Goal: Contribute content: Add original content to the website for others to see

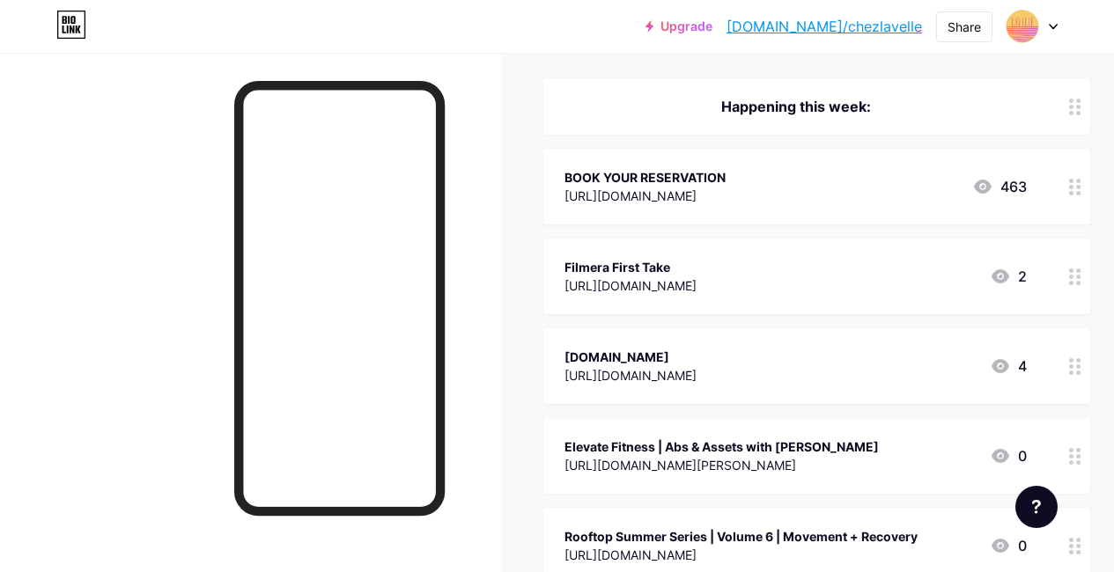
scroll to position [239, 0]
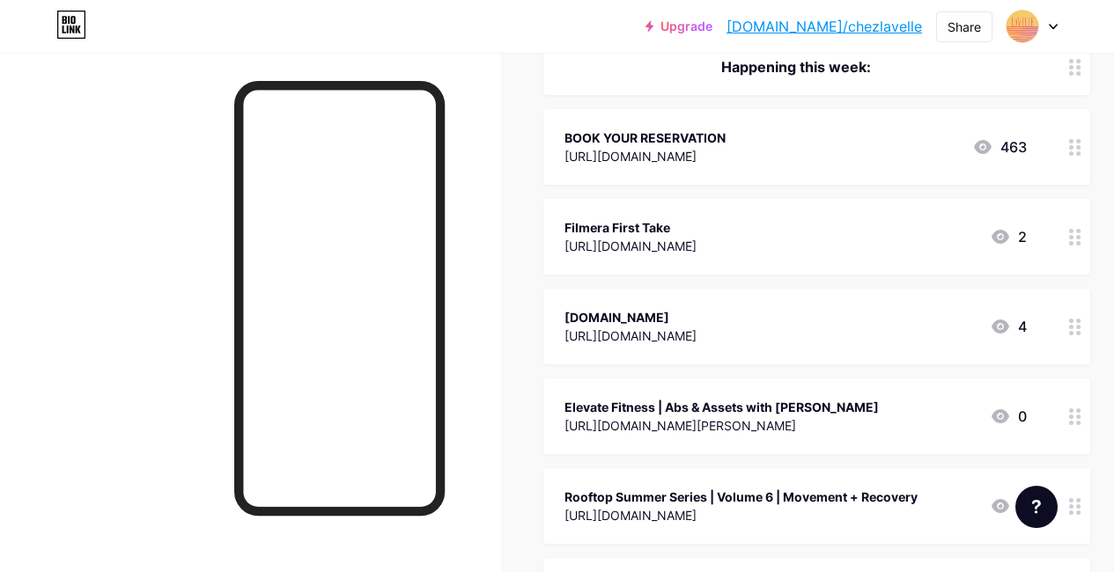
click at [1073, 241] on circle at bounding box center [1071, 243] width 4 height 4
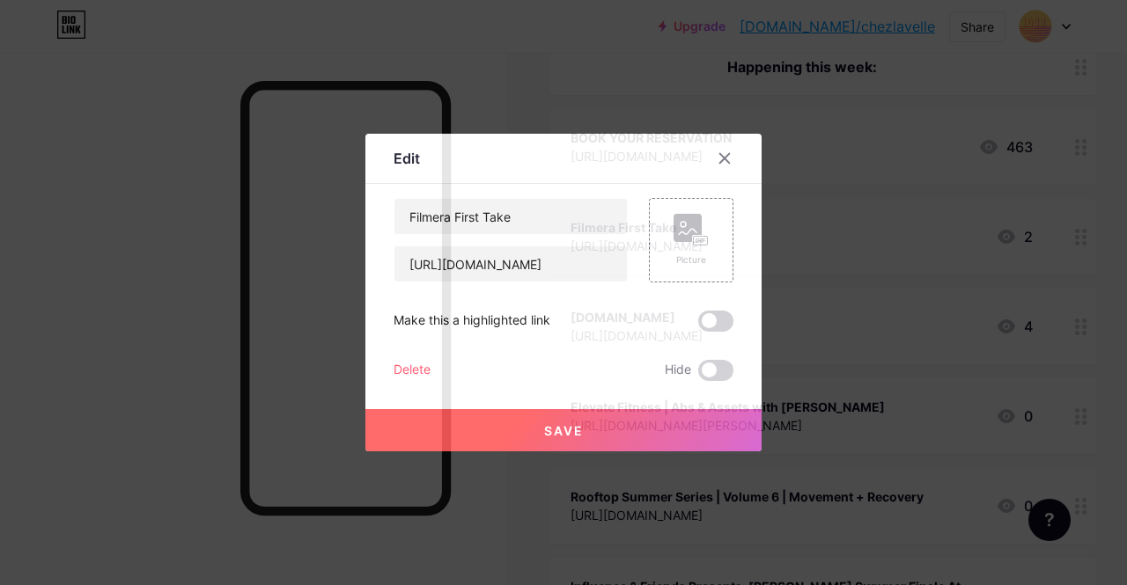
click at [422, 365] on div "Delete" at bounding box center [412, 370] width 37 height 21
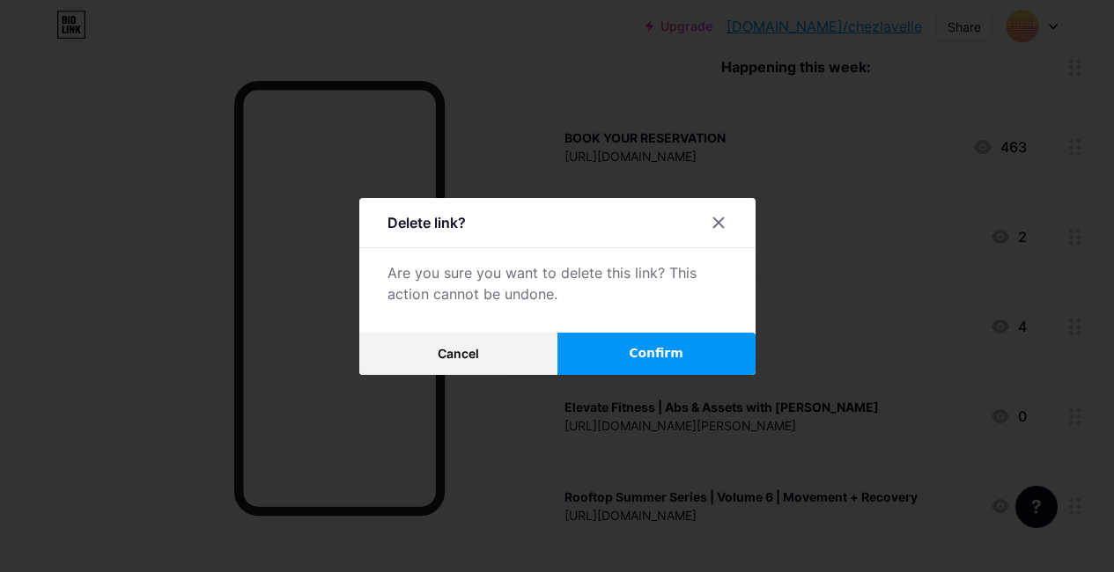
click at [638, 363] on span "Confirm" at bounding box center [656, 353] width 55 height 18
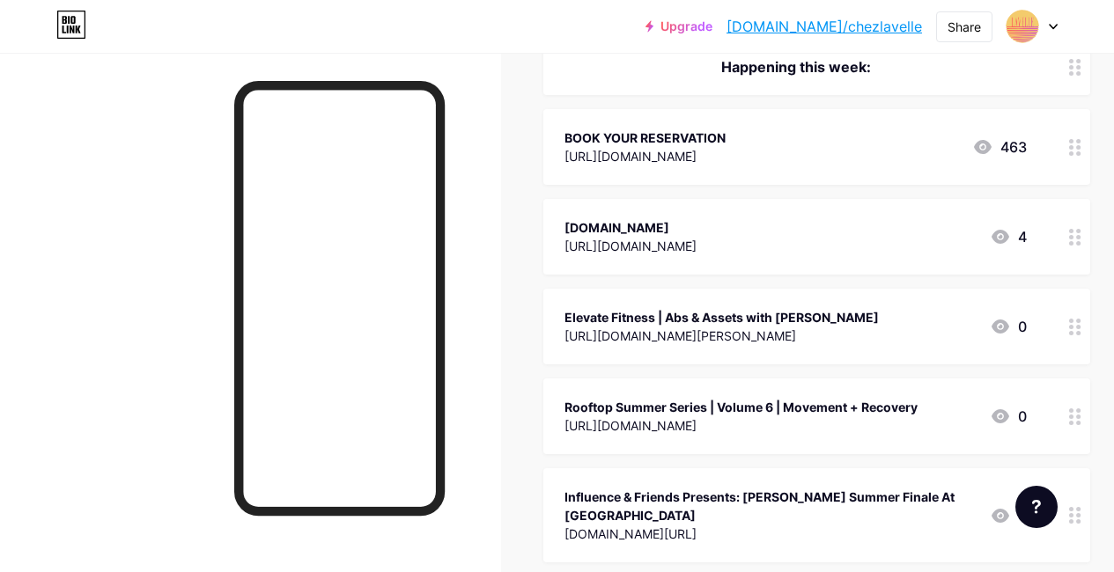
click at [1073, 238] on circle at bounding box center [1071, 237] width 4 height 4
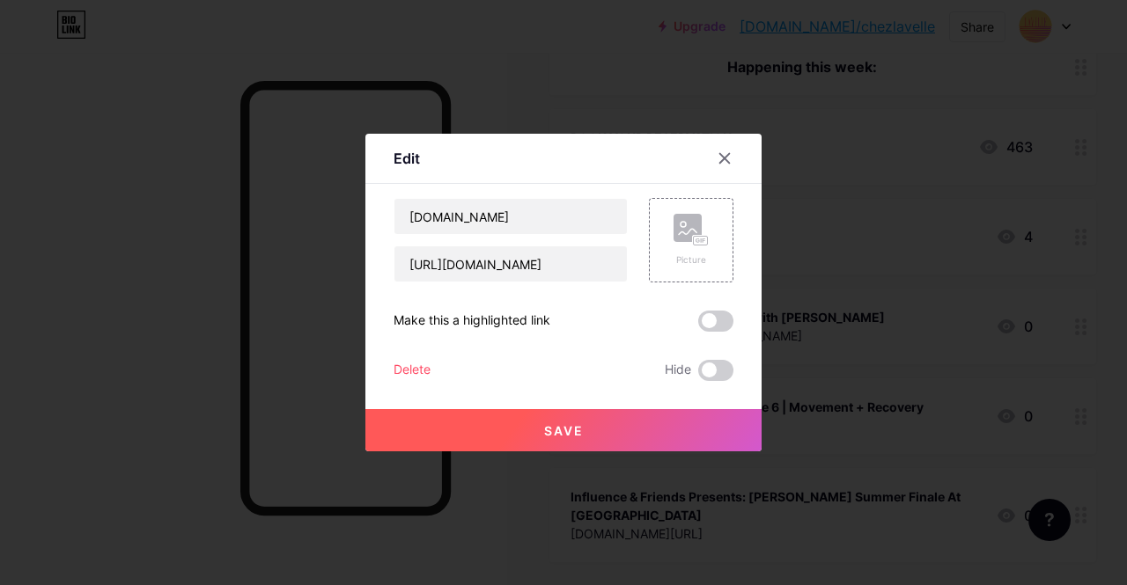
click at [427, 367] on div "Delete" at bounding box center [412, 370] width 37 height 21
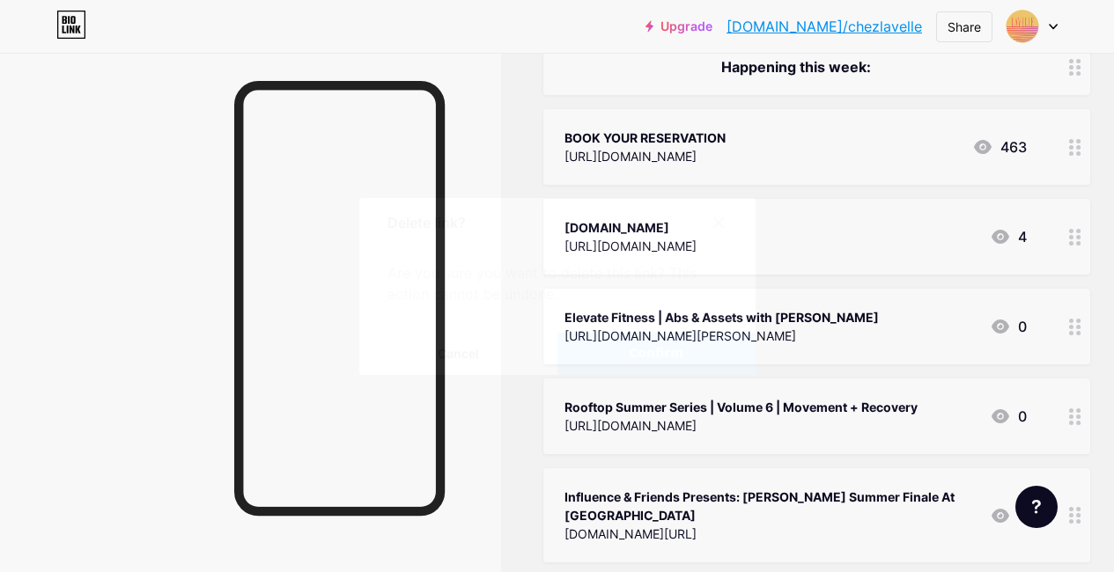
click at [619, 364] on button "Confirm" at bounding box center [656, 354] width 198 height 42
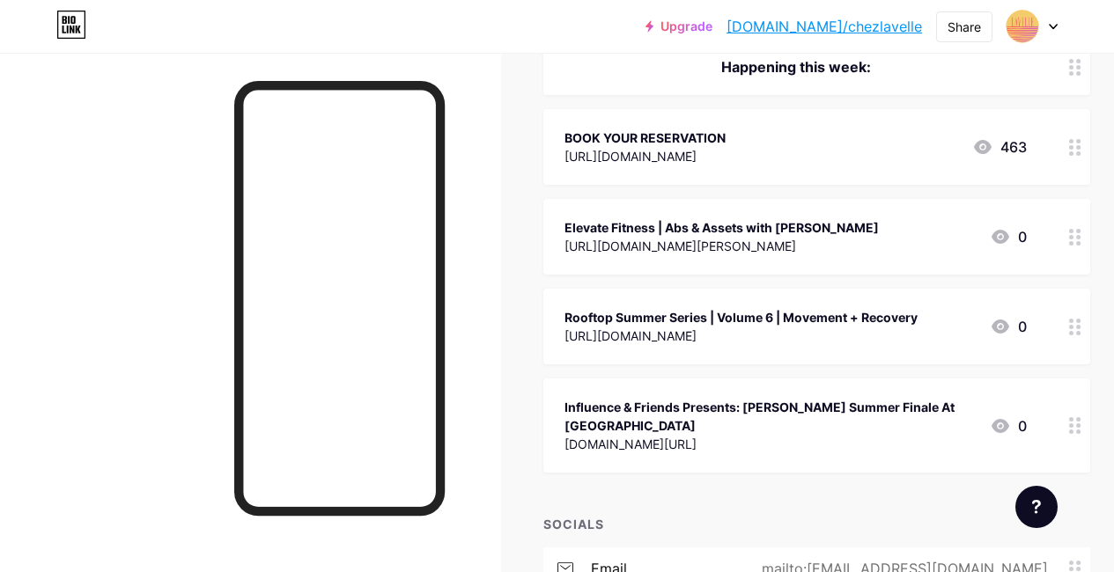
click at [1076, 232] on icon at bounding box center [1075, 237] width 12 height 17
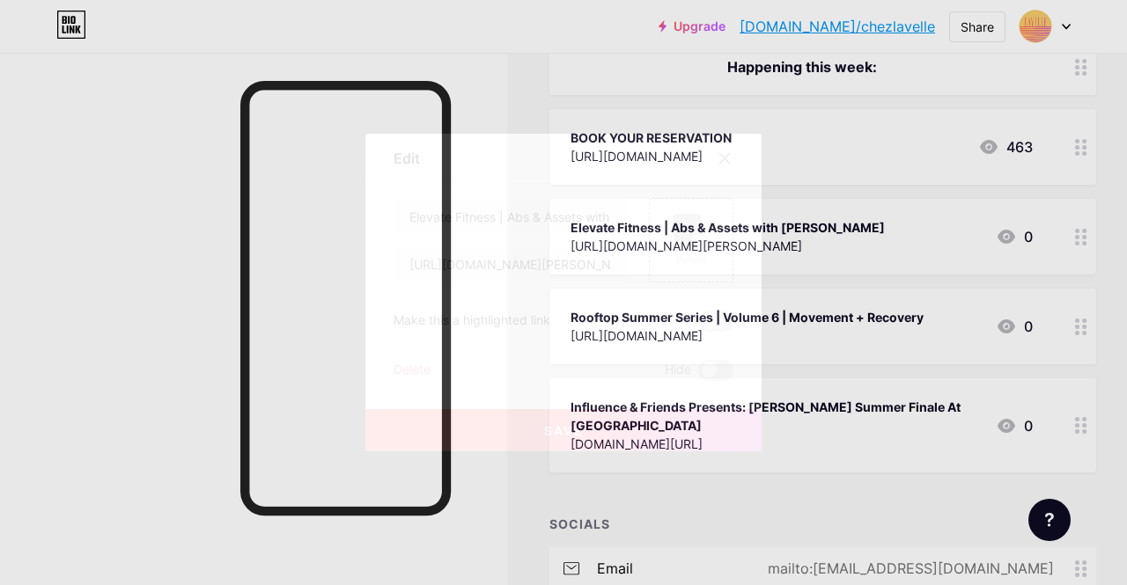
click at [418, 369] on div "Delete" at bounding box center [412, 370] width 37 height 21
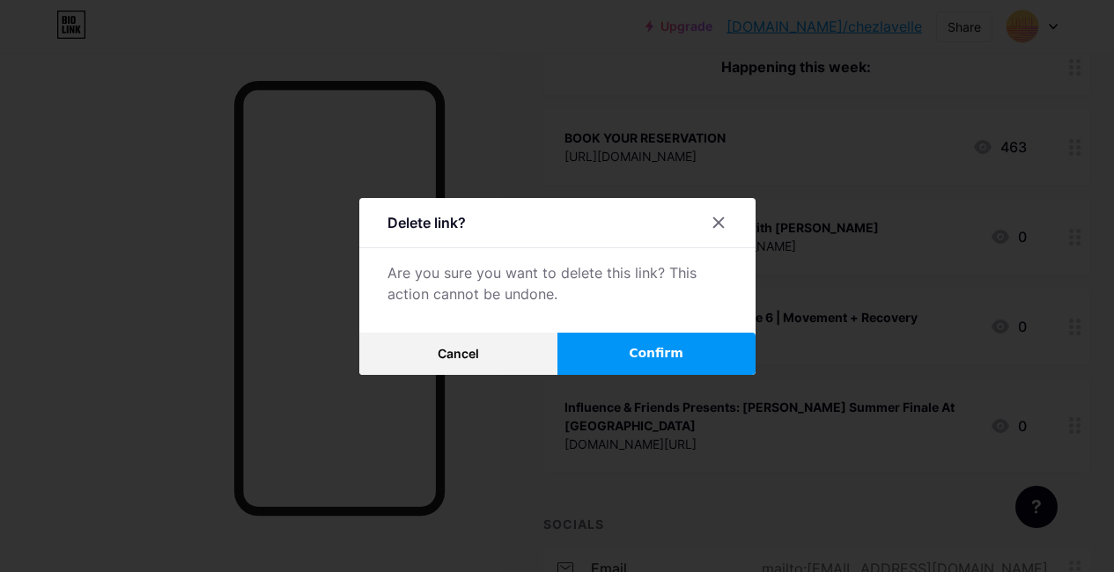
click at [713, 357] on button "Confirm" at bounding box center [656, 354] width 198 height 42
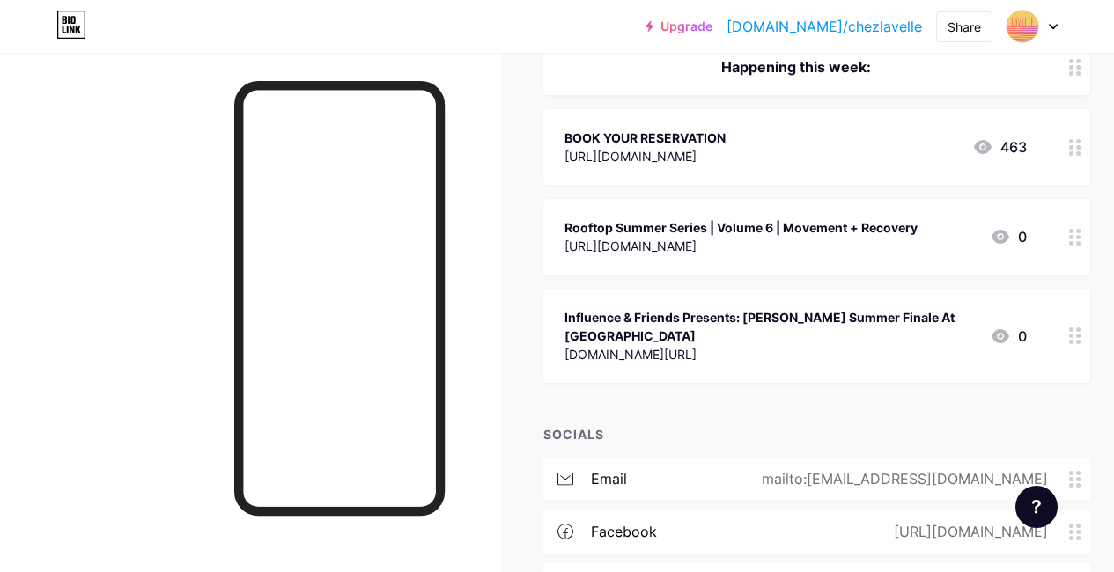
click at [1080, 237] on icon at bounding box center [1075, 237] width 12 height 17
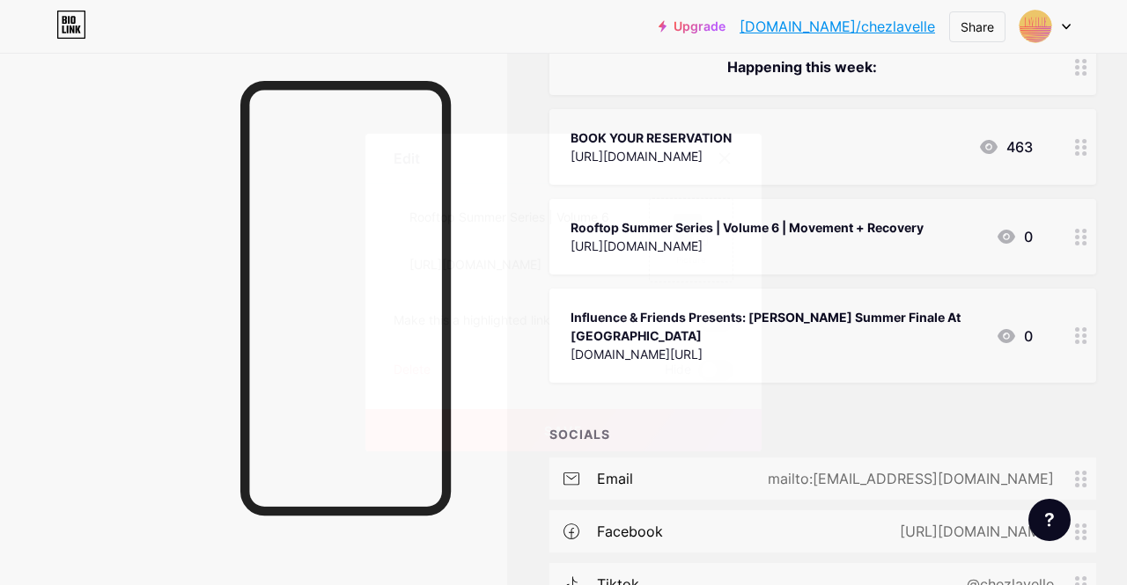
click at [423, 362] on div "Delete" at bounding box center [412, 370] width 37 height 21
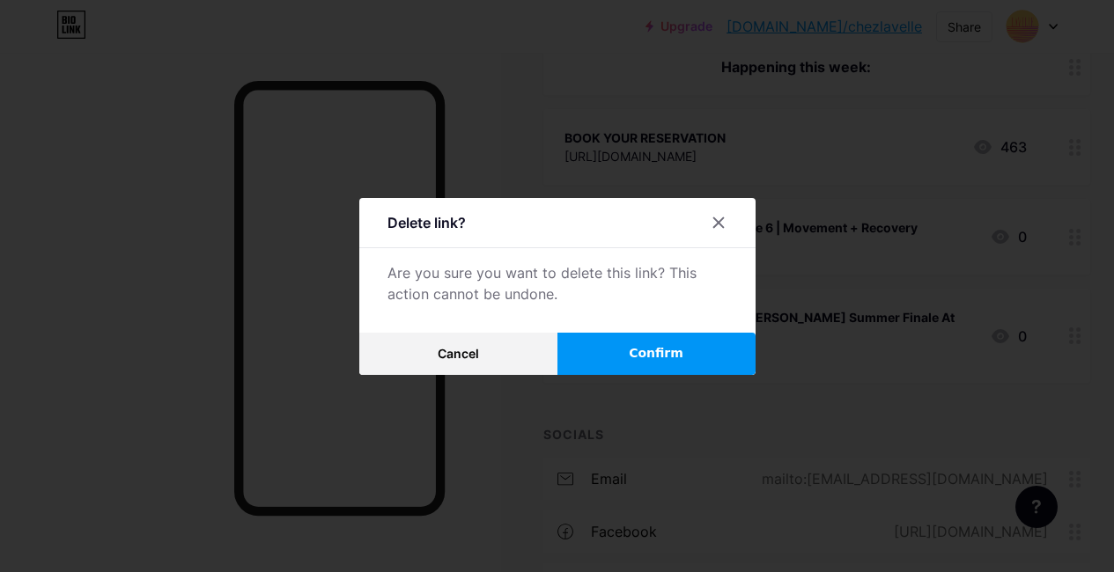
click at [645, 350] on span "Confirm" at bounding box center [656, 353] width 55 height 18
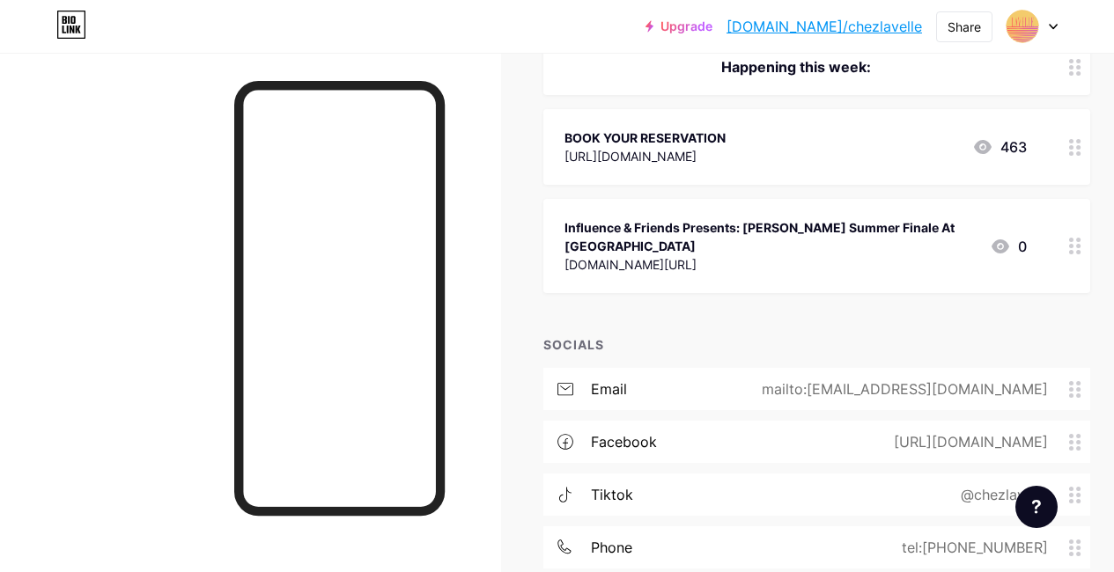
click at [1069, 233] on div at bounding box center [1075, 246] width 30 height 94
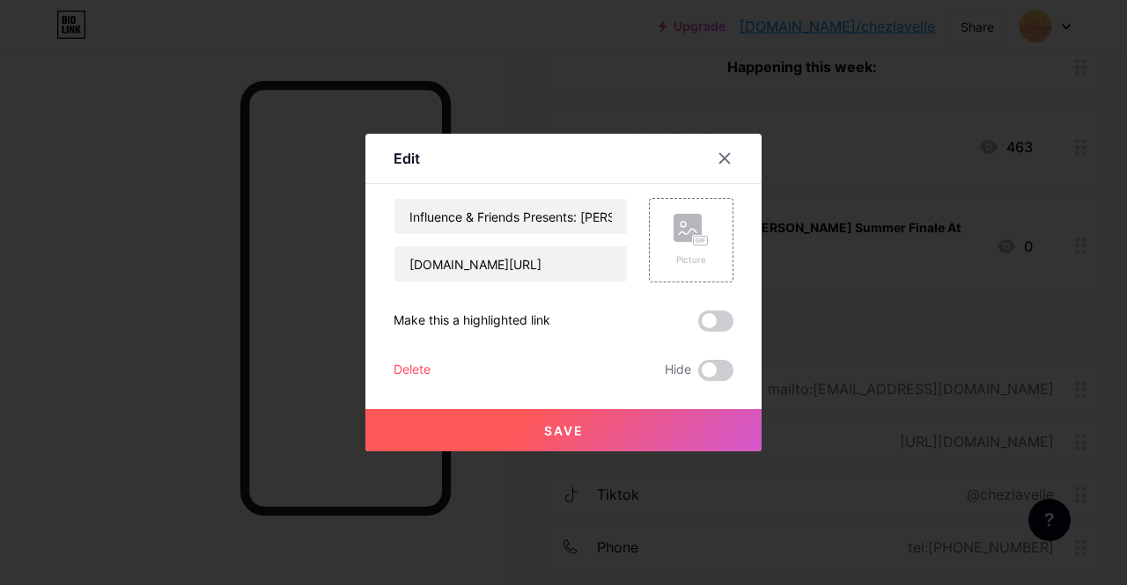
click at [417, 364] on div "Delete" at bounding box center [412, 370] width 37 height 21
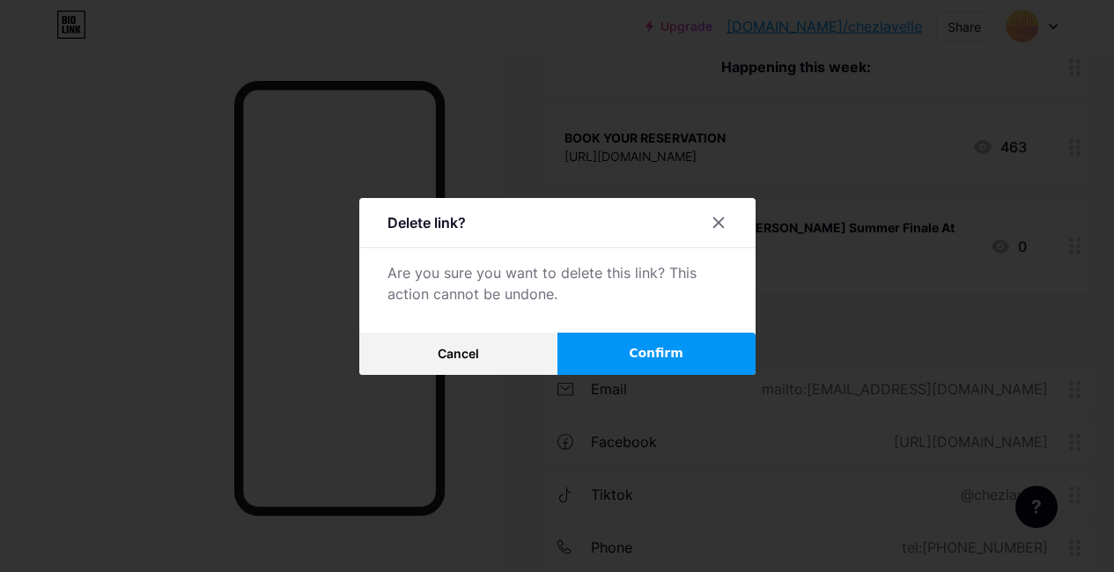
click at [719, 357] on button "Confirm" at bounding box center [656, 354] width 198 height 42
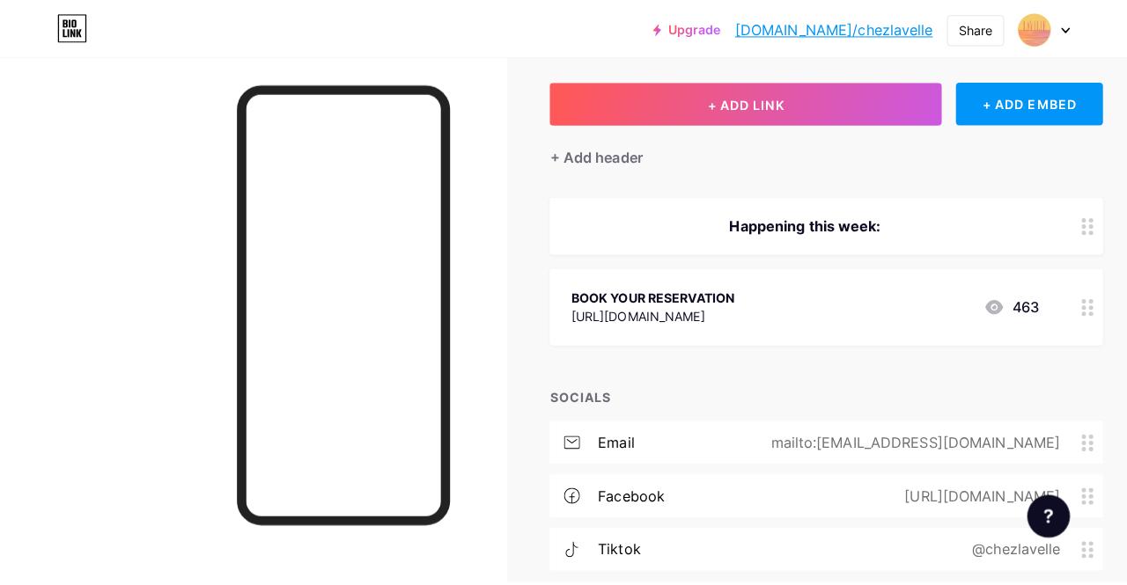
scroll to position [97, 0]
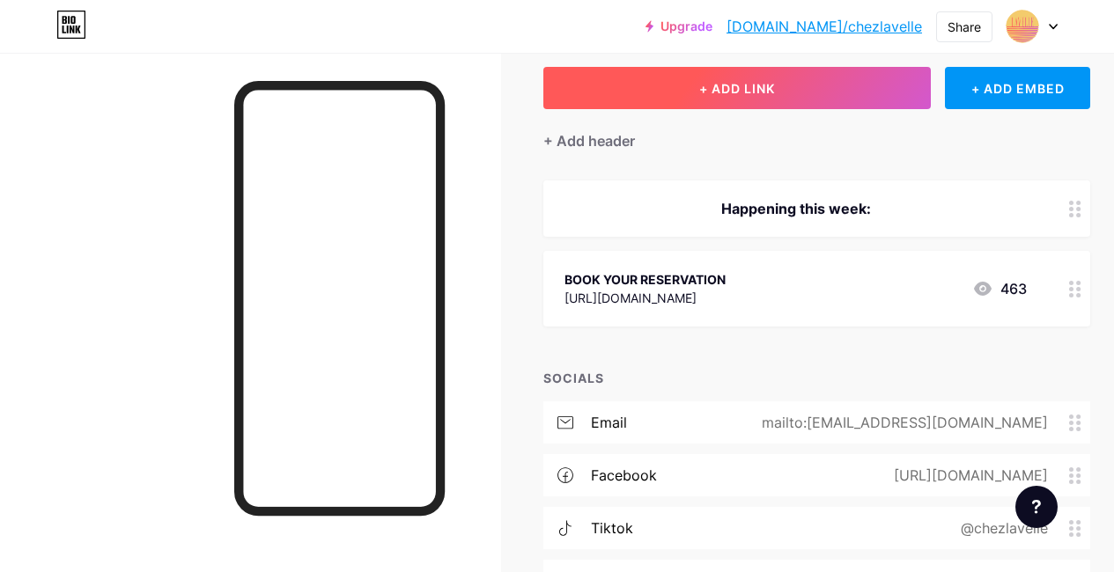
click at [742, 106] on button "+ ADD LINK" at bounding box center [736, 88] width 387 height 42
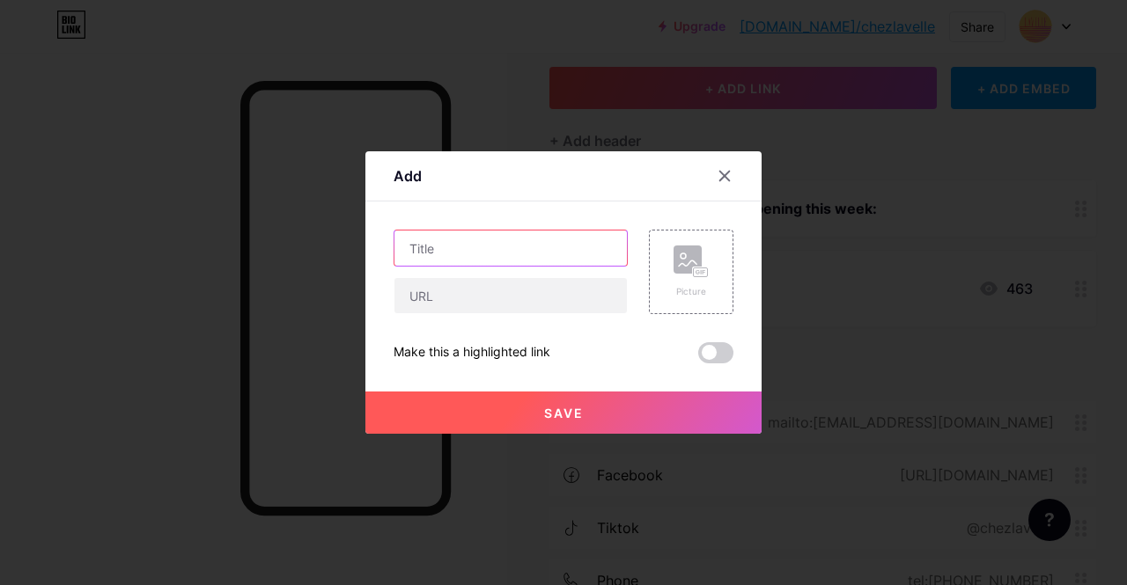
click at [489, 251] on input "text" at bounding box center [510, 248] width 232 height 35
paste input "Language Happy Hour"
type input "Language Happy Hour"
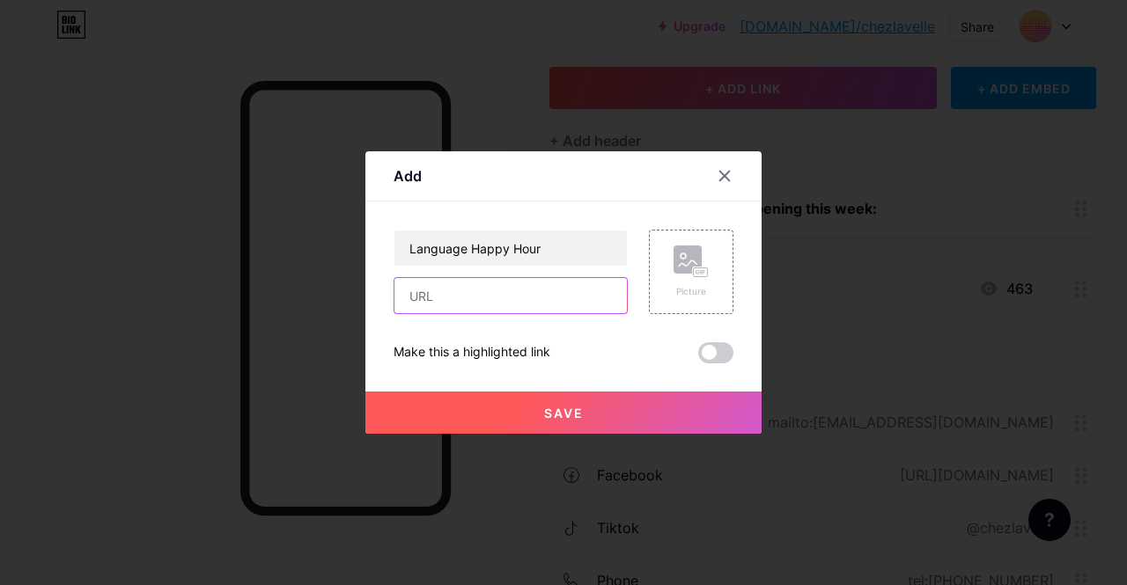
click at [457, 286] on input "text" at bounding box center [510, 295] width 232 height 35
paste input "[URL][DOMAIN_NAME]"
type input "[URL][DOMAIN_NAME]"
click at [580, 445] on div at bounding box center [563, 292] width 1127 height 585
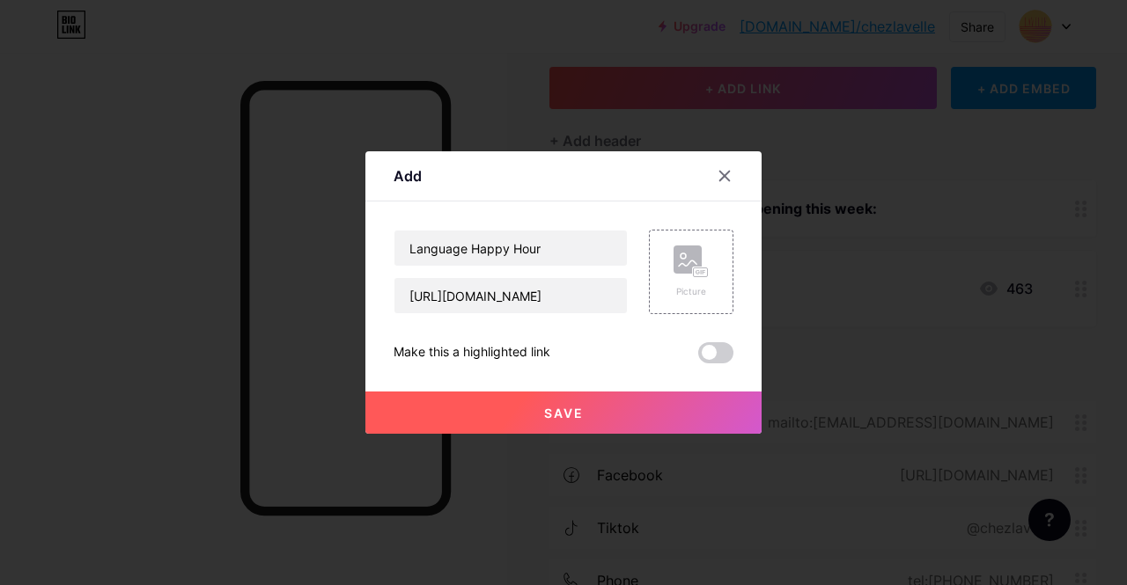
scroll to position [0, 0]
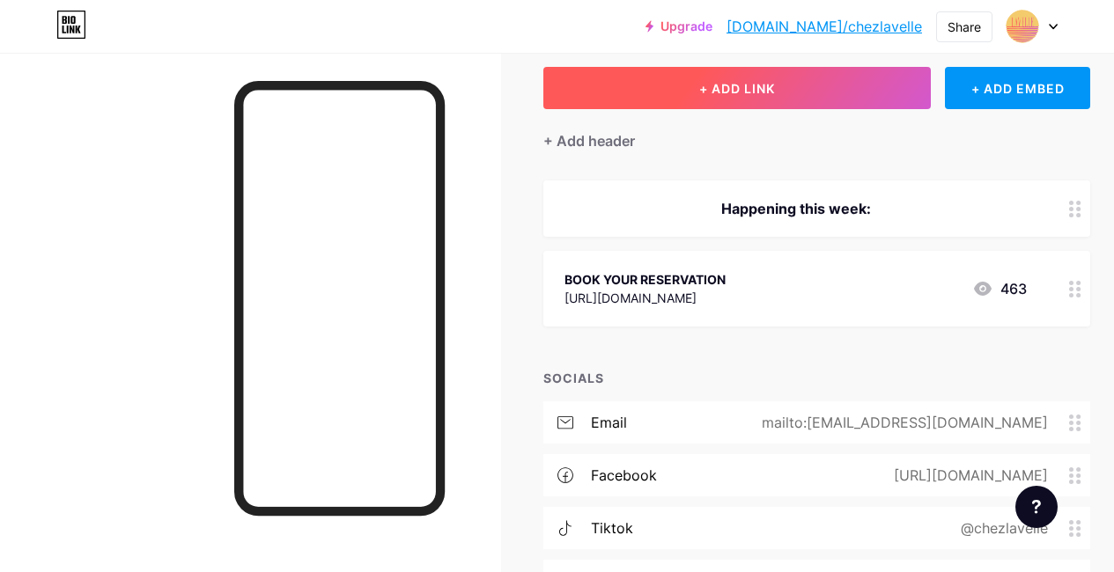
click at [763, 91] on span "+ ADD LINK" at bounding box center [737, 88] width 76 height 15
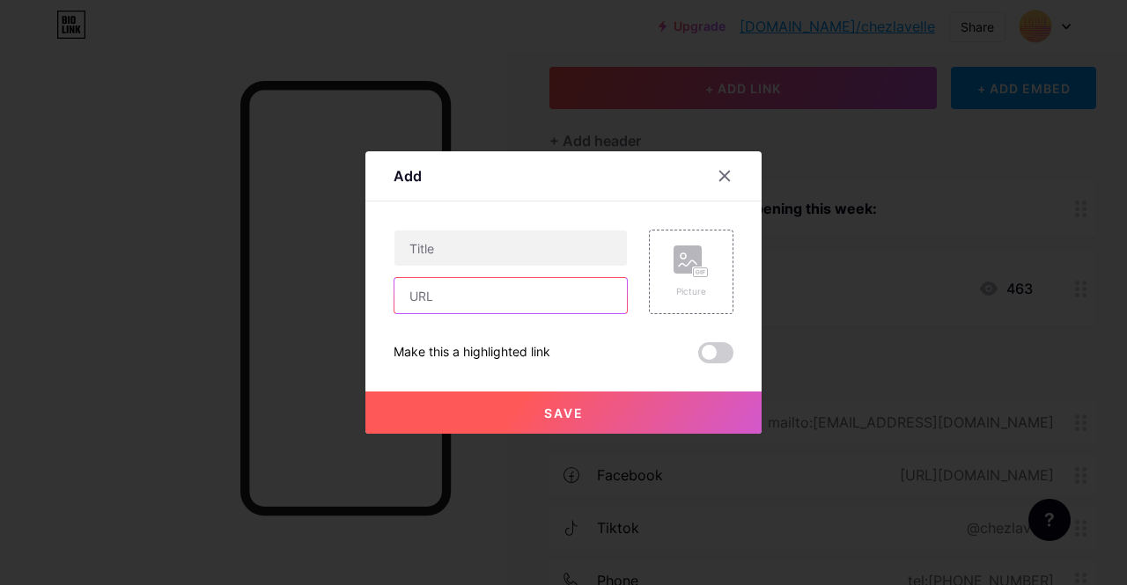
click at [482, 298] on input "text" at bounding box center [510, 295] width 232 height 35
paste input "[URL][DOMAIN_NAME]"
type input "[URL][DOMAIN_NAME]"
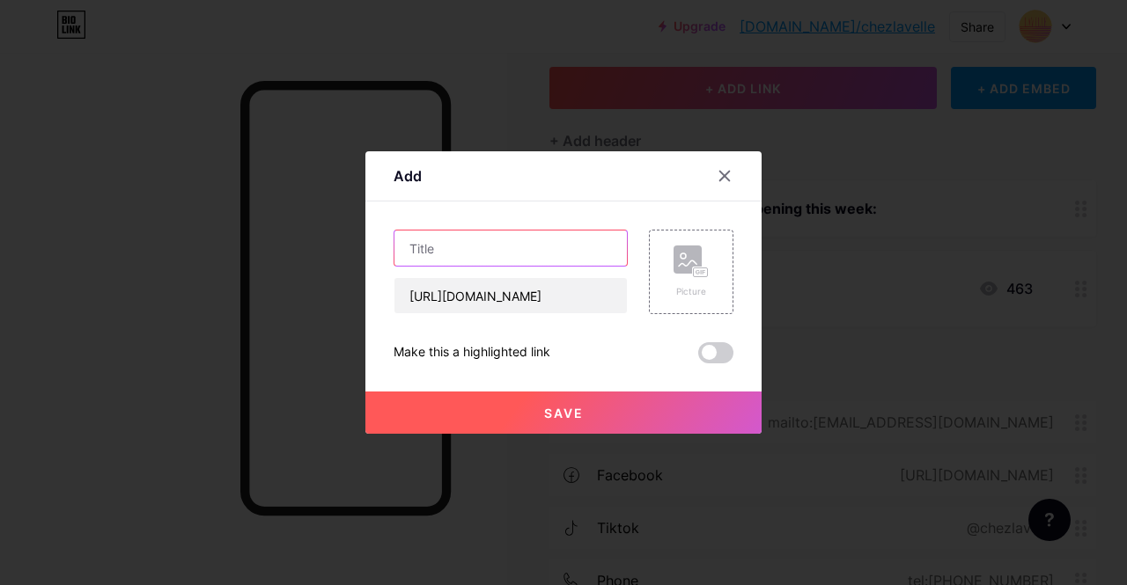
click at [486, 254] on input "text" at bounding box center [510, 248] width 232 height 35
type input "Language Happy Hour"
click at [501, 413] on button "Save" at bounding box center [563, 413] width 396 height 42
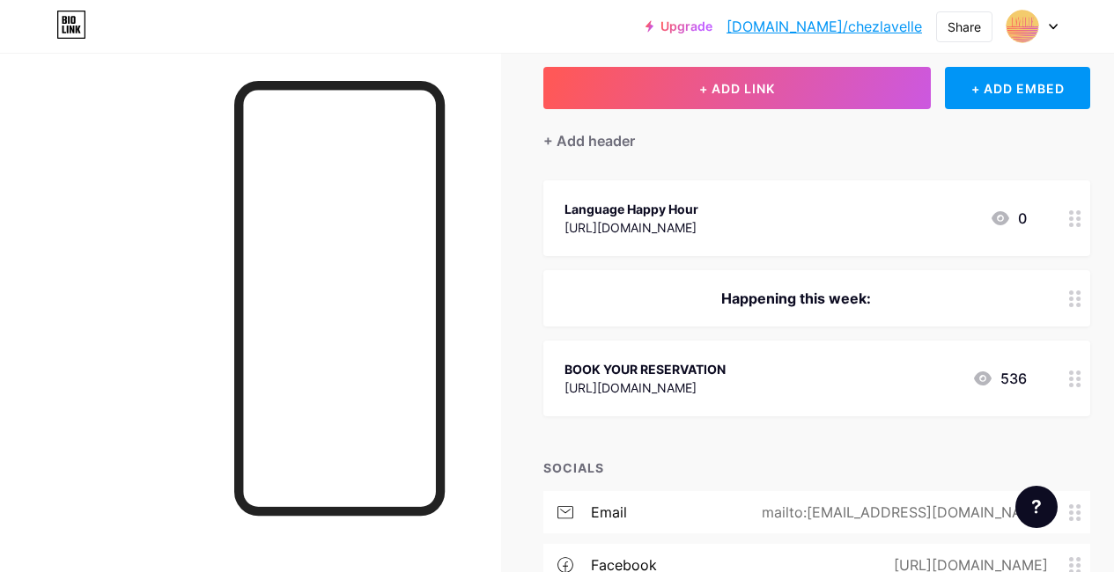
click at [776, 287] on div "Happening this week:" at bounding box center [816, 298] width 547 height 56
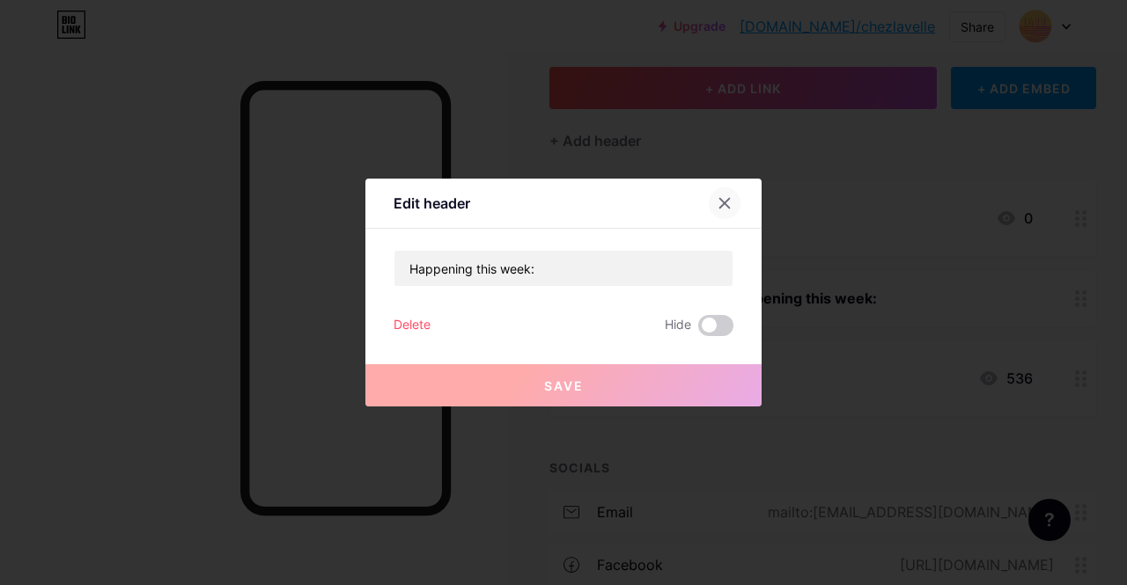
click at [721, 212] on div at bounding box center [725, 204] width 32 height 32
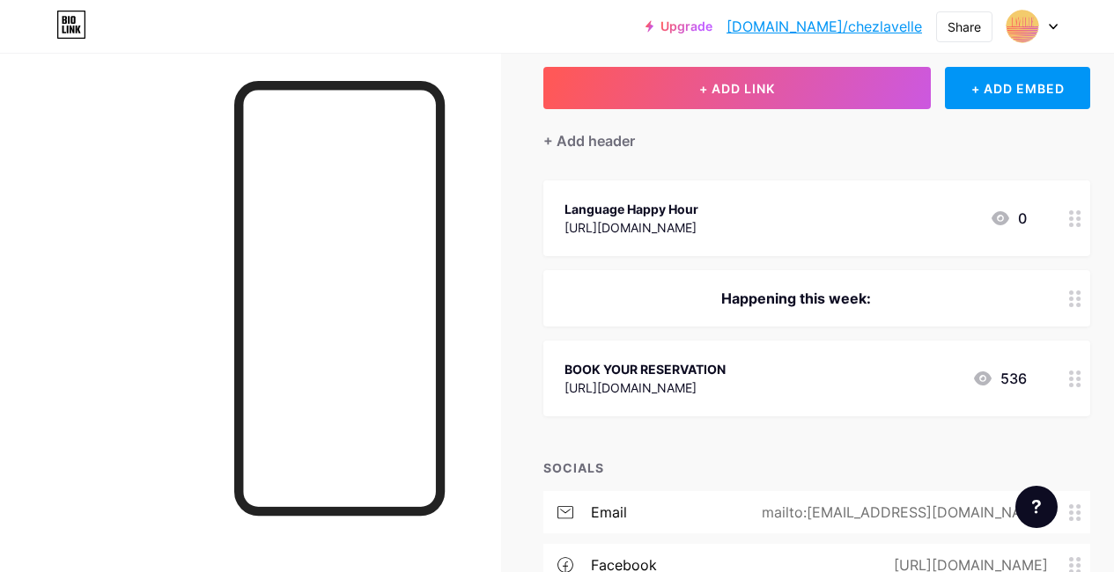
drag, startPoint x: 721, startPoint y: 212, endPoint x: 739, endPoint y: 189, distance: 28.9
click at [739, 189] on div "Language Happy Hour [URL][DOMAIN_NAME] 0" at bounding box center [816, 218] width 547 height 76
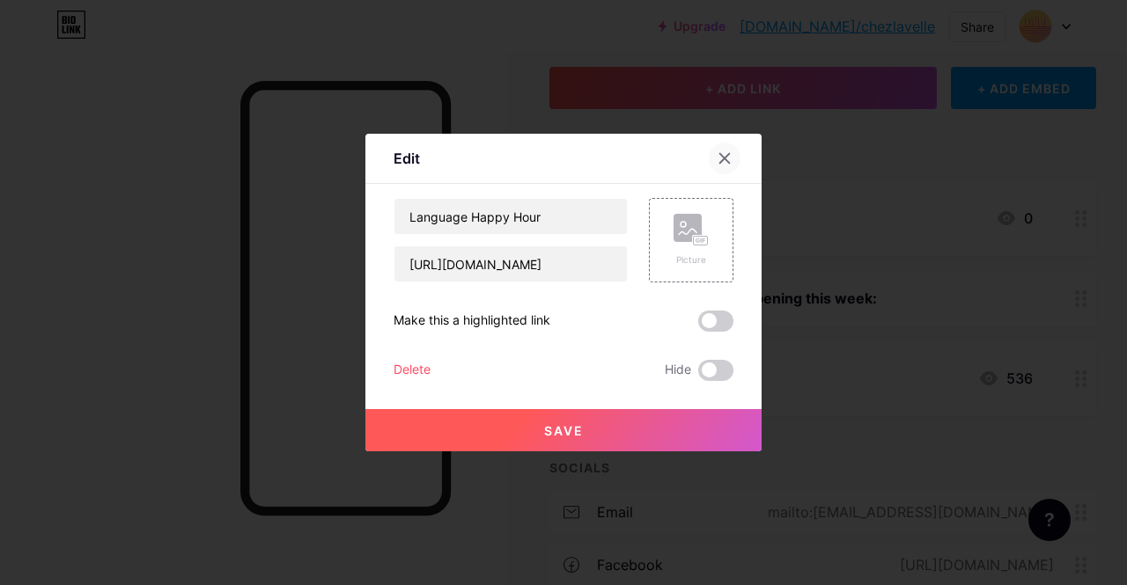
click at [723, 166] on div at bounding box center [725, 159] width 32 height 32
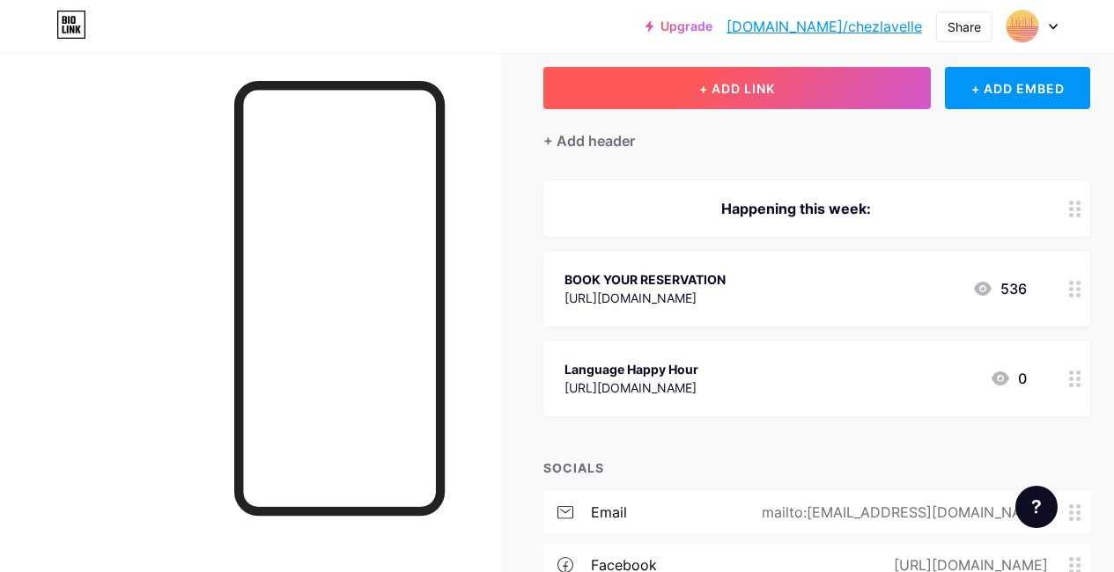
click at [640, 88] on button "+ ADD LINK" at bounding box center [736, 88] width 387 height 42
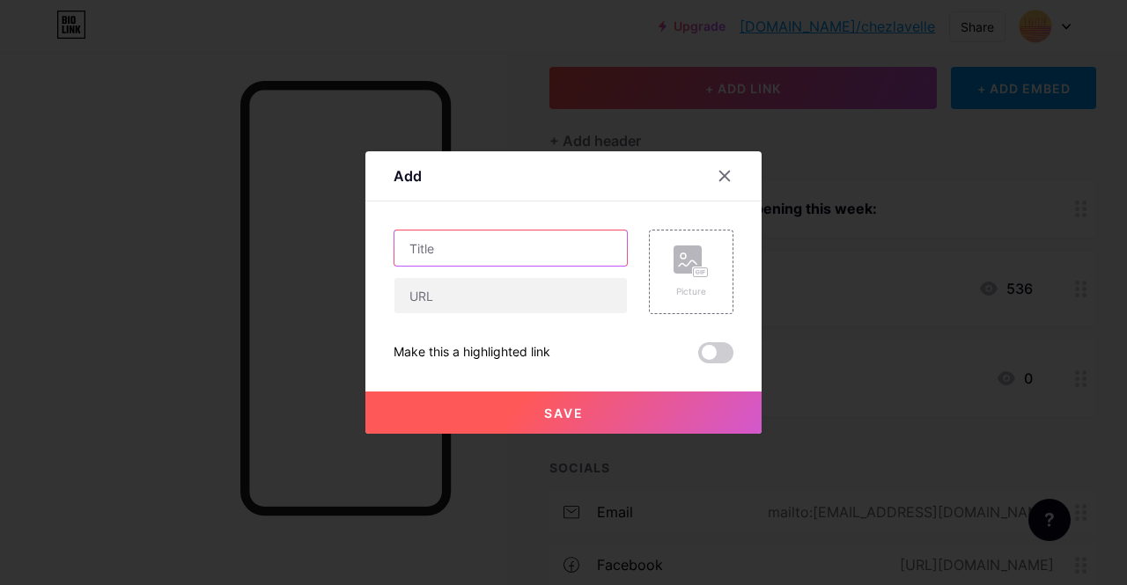
click at [448, 248] on input "text" at bounding box center [510, 248] width 232 height 35
paste input "Toronto Entrepreneur & Professional Networking Event"
type input "Toronto Entrepreneur & Professional Networking Event"
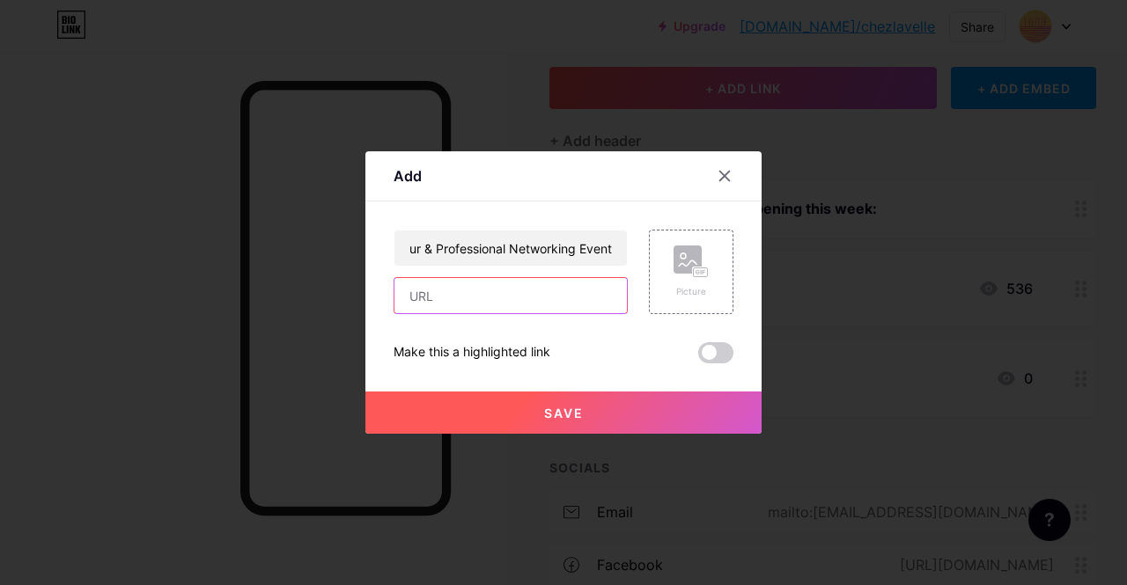
click at [477, 313] on input "text" at bounding box center [510, 295] width 232 height 35
paste input "[URL][DOMAIN_NAME]"
type input "[URL][DOMAIN_NAME]"
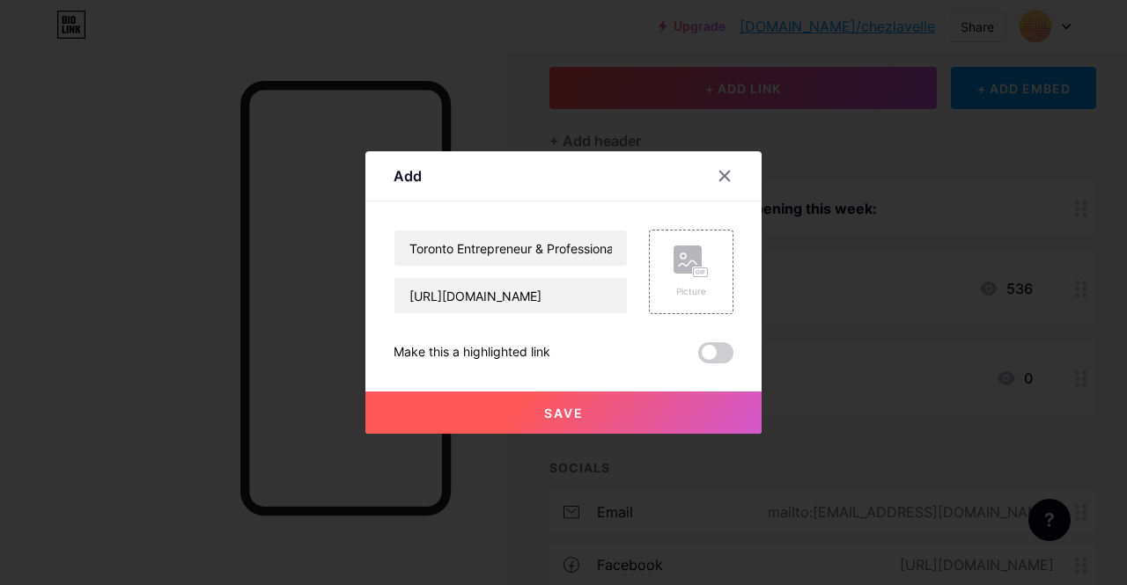
click at [563, 408] on span "Save" at bounding box center [564, 413] width 40 height 15
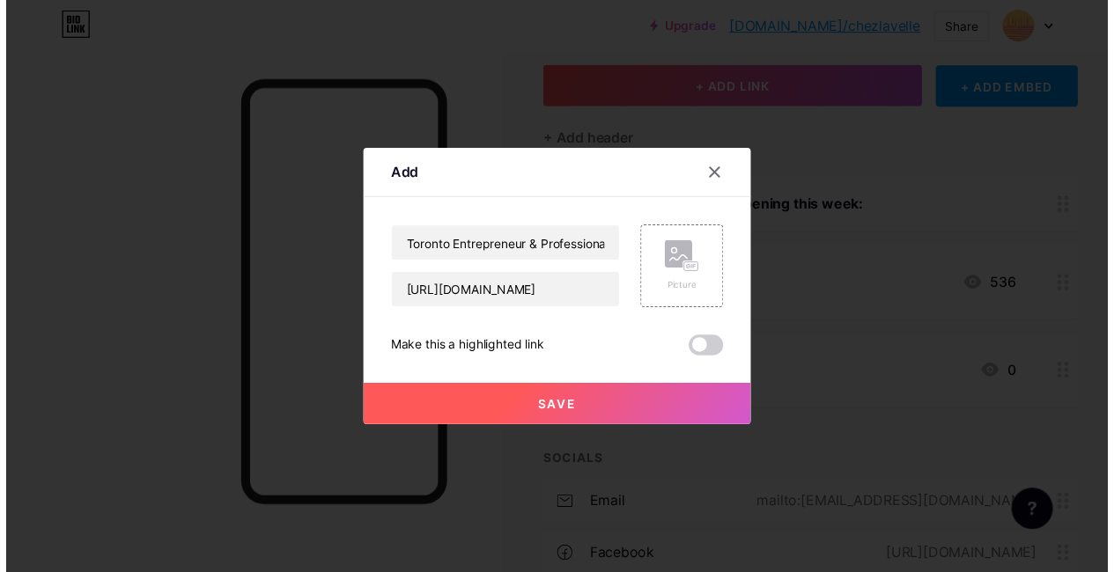
scroll to position [0, 0]
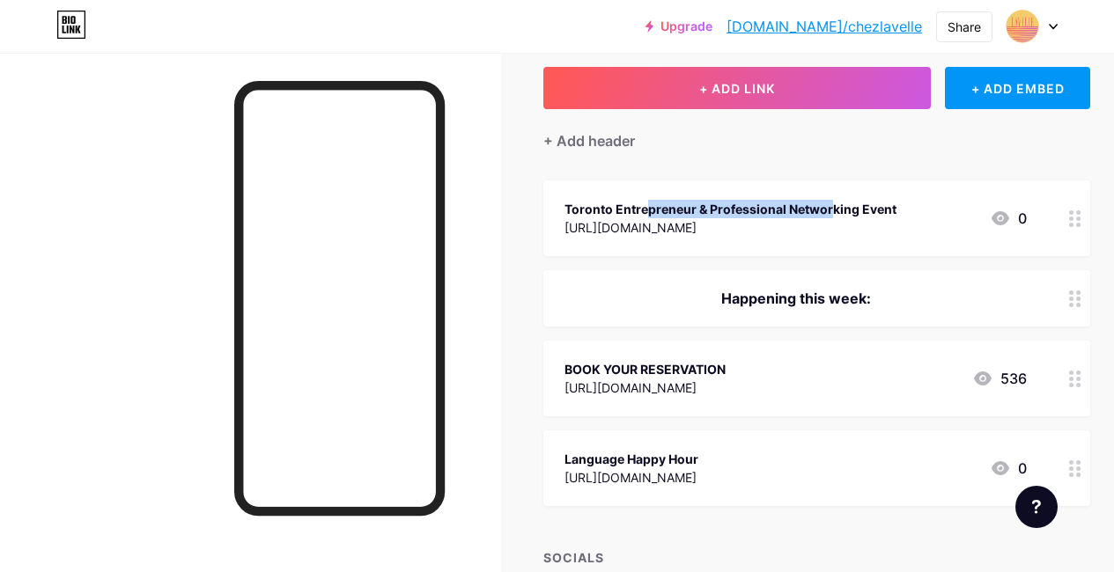
drag, startPoint x: 750, startPoint y: 206, endPoint x: 857, endPoint y: 149, distance: 120.9
click at [857, 149] on div "+ ADD LINK + ADD EMBED + Add header Toronto Entrepreneur & Professional Network…" at bounding box center [816, 477] width 547 height 821
click at [857, 149] on div "+ Add header" at bounding box center [816, 130] width 547 height 43
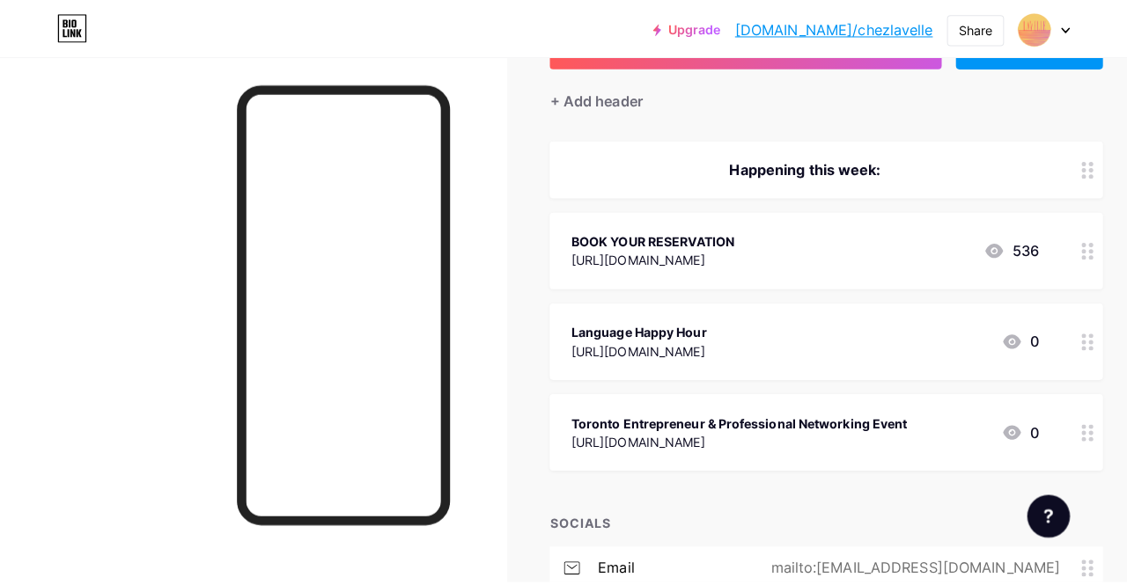
scroll to position [146, 0]
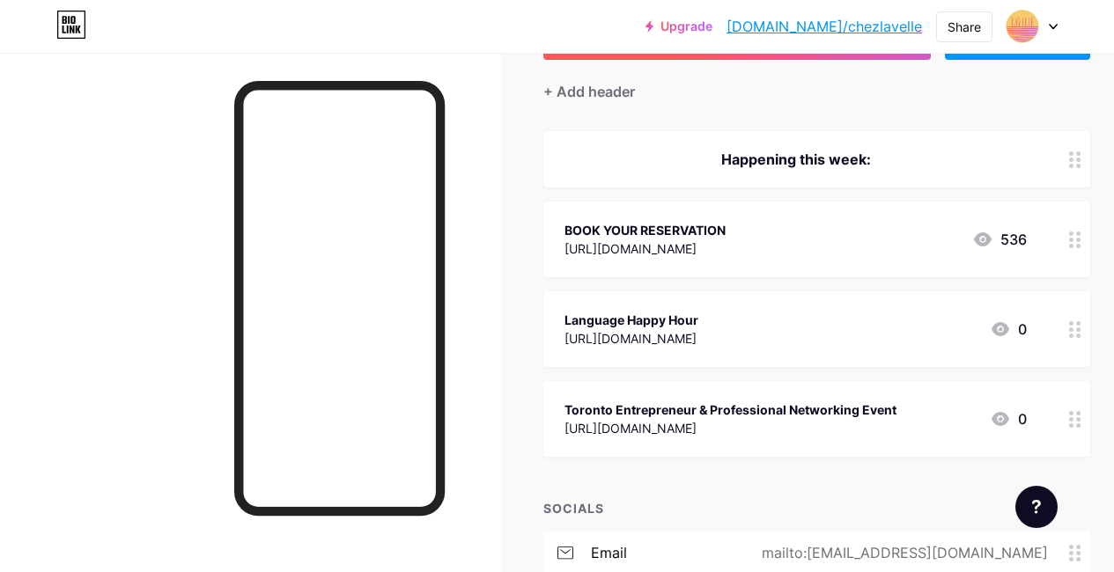
click at [644, 56] on button "+ ADD LINK" at bounding box center [736, 39] width 387 height 42
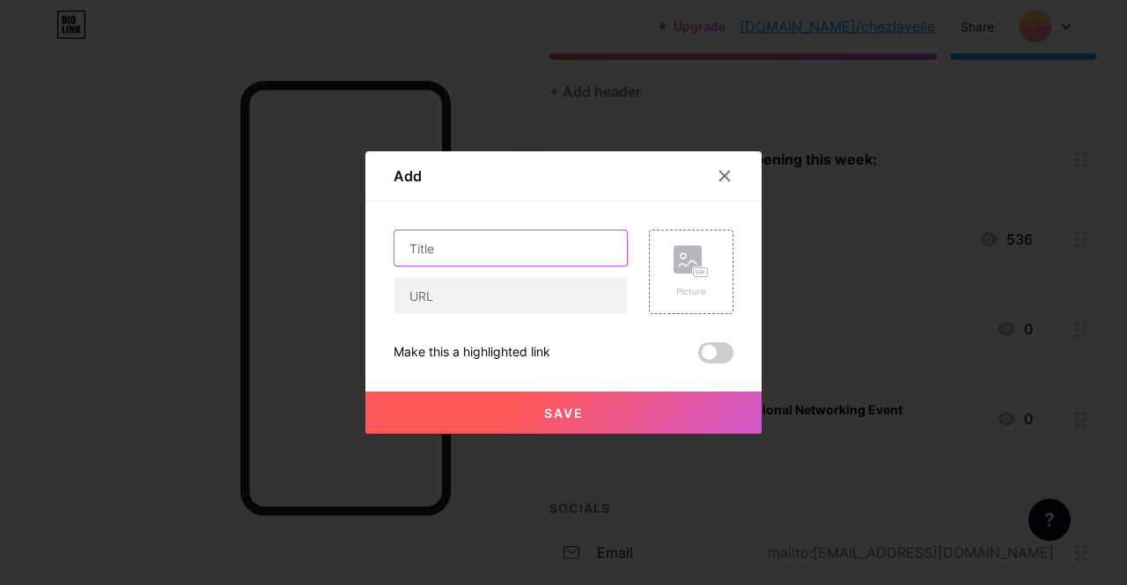
click at [496, 254] on input "text" at bounding box center [510, 248] width 232 height 35
paste input "Sum of 5: Law, Real Estate, & Construction"
type input "Sum of 5: Law, Real Estate, & Construction"
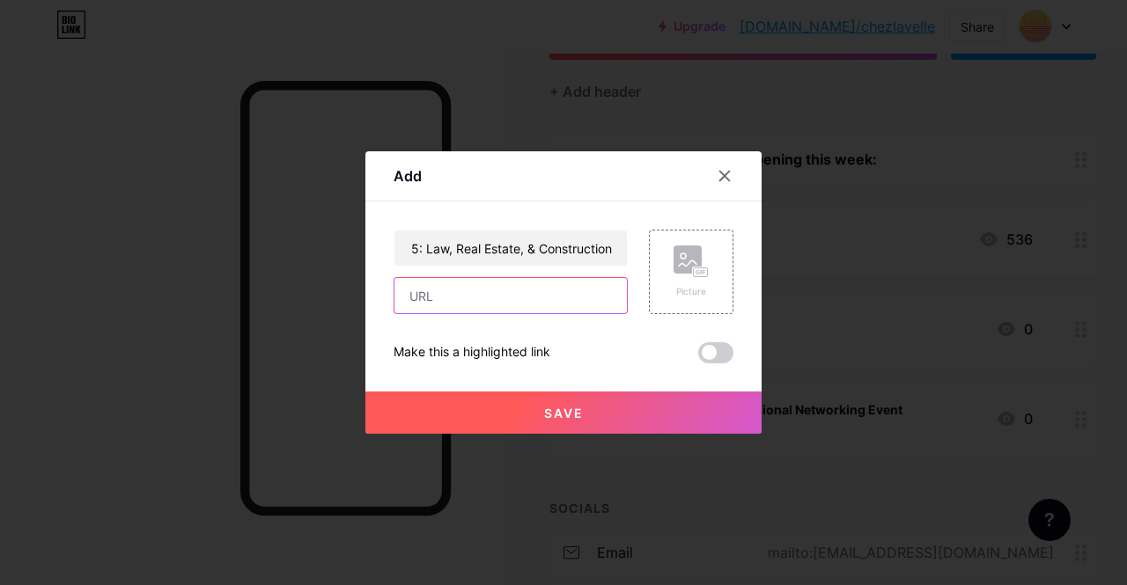
click at [494, 312] on input "text" at bounding box center [510, 295] width 232 height 35
paste input "[URL][DOMAIN_NAME]"
type input "[URL][DOMAIN_NAME]"
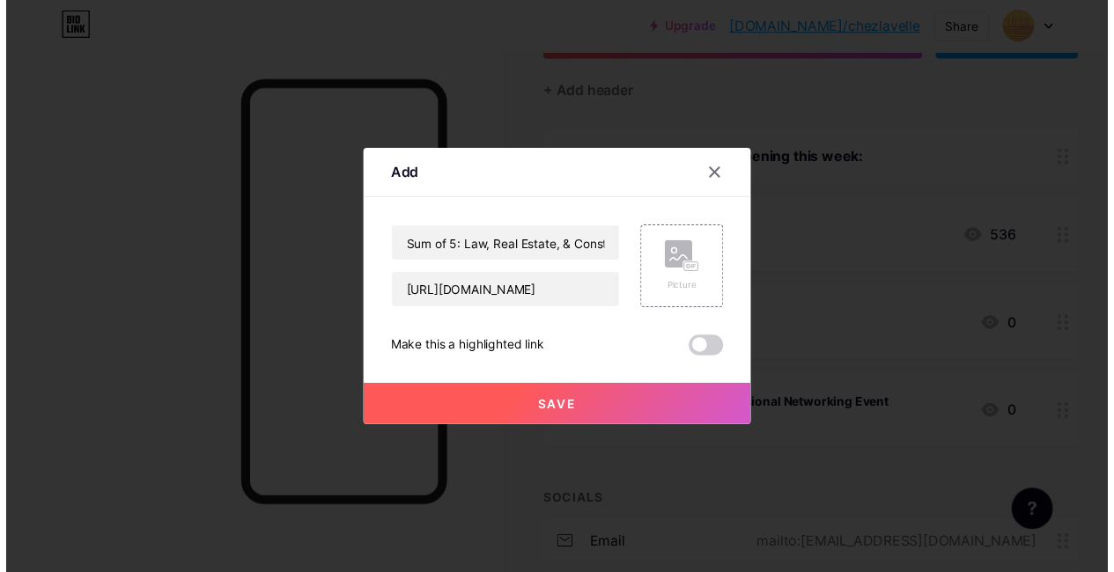
scroll to position [0, 0]
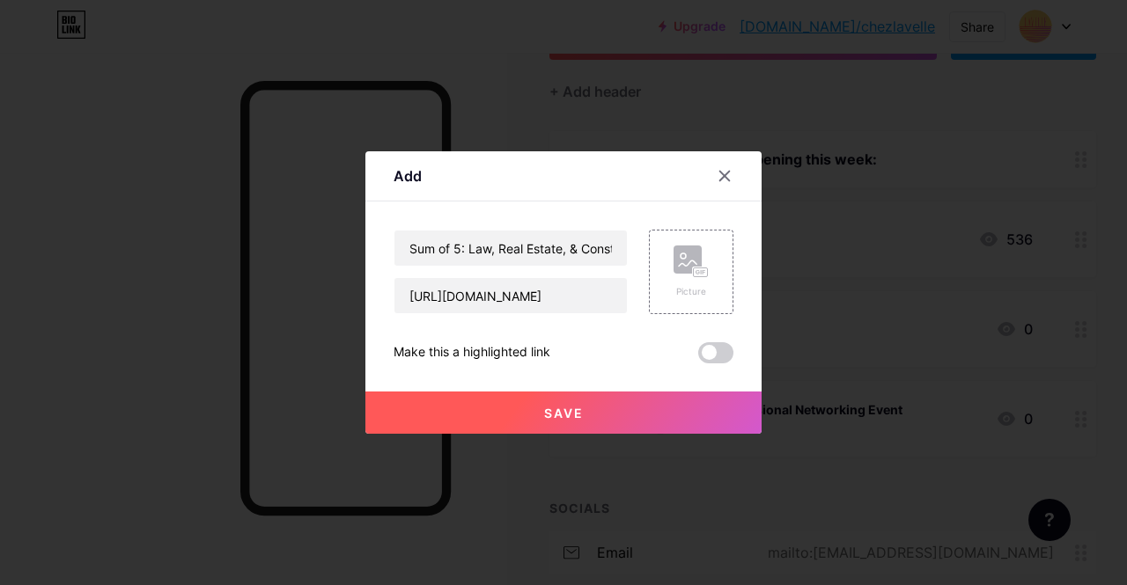
click at [607, 346] on div "Make this a highlighted link" at bounding box center [564, 352] width 340 height 21
click at [592, 418] on button "Save" at bounding box center [563, 413] width 396 height 42
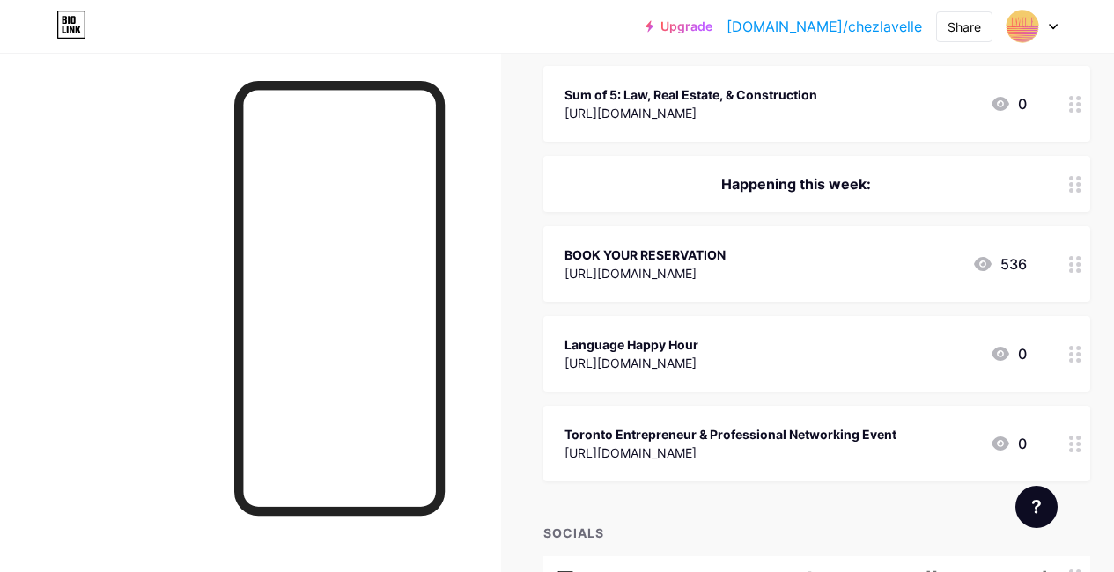
scroll to position [217, 0]
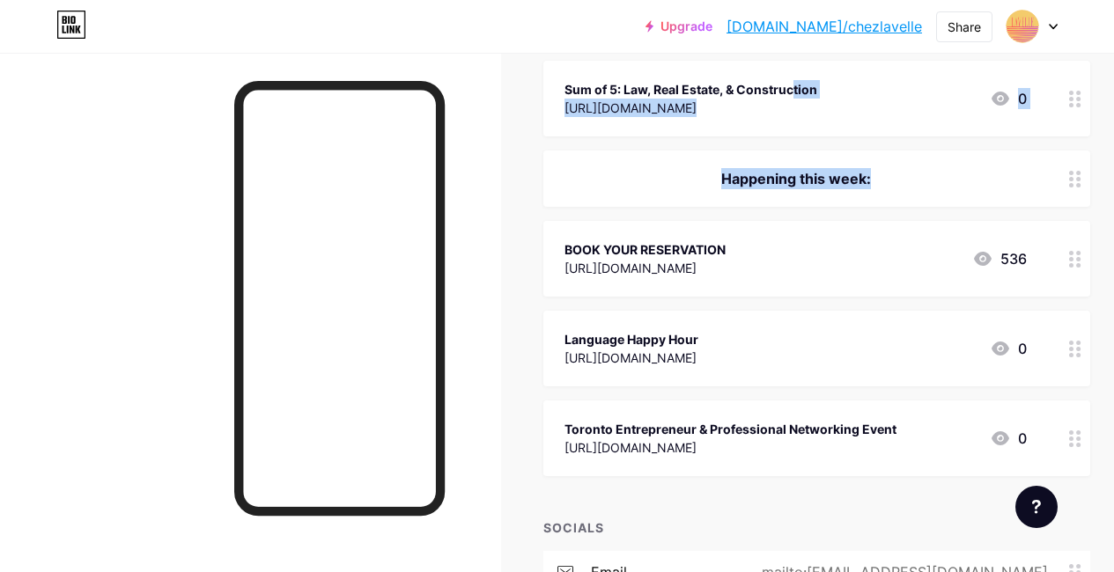
drag, startPoint x: 722, startPoint y: 88, endPoint x: 859, endPoint y: 135, distance: 145.0
click at [859, 135] on div "Sum of 5: Law, Real Estate, & Construction [URL][DOMAIN_NAME] 0" at bounding box center [816, 99] width 547 height 76
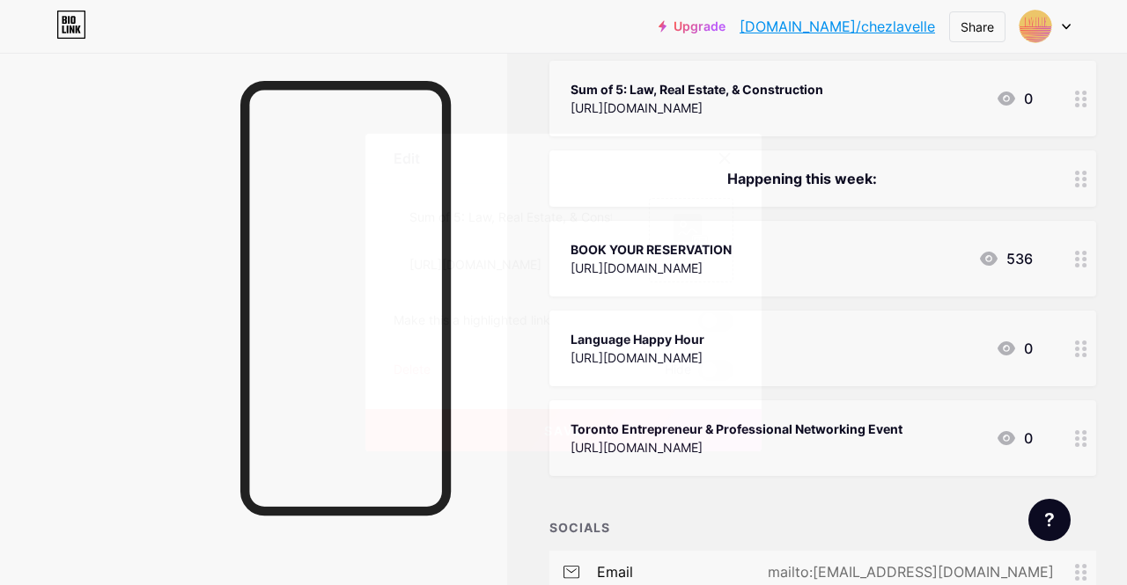
click at [859, 135] on div at bounding box center [563, 292] width 1127 height 585
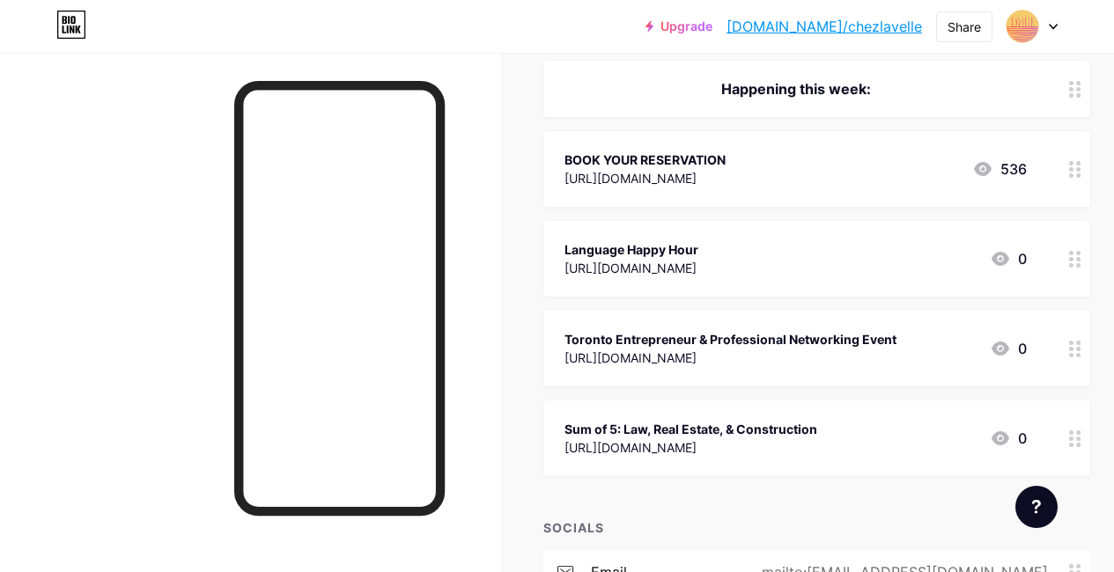
scroll to position [100, 0]
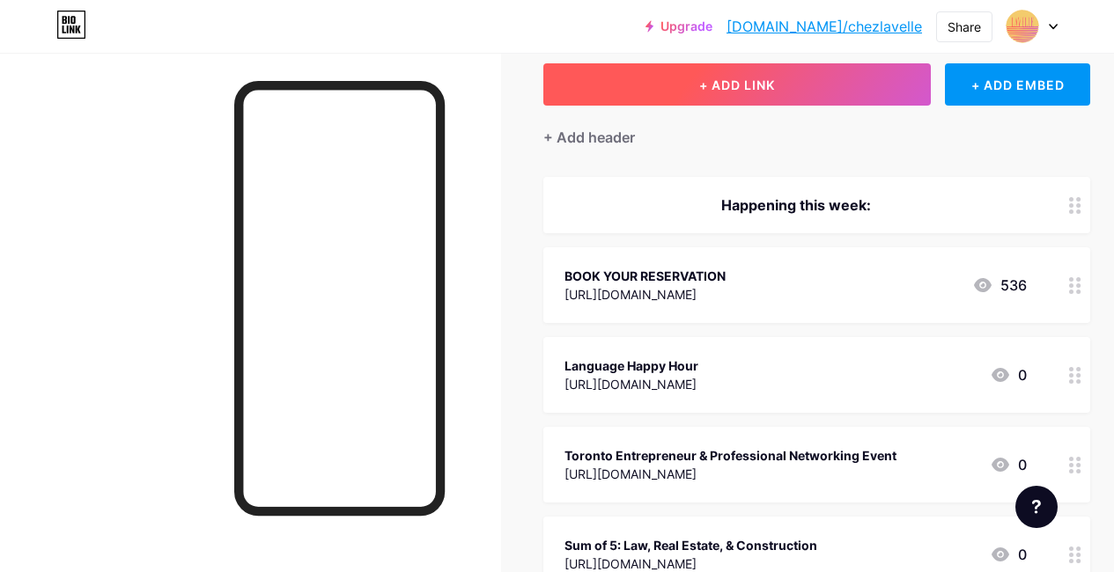
click at [757, 77] on button "+ ADD LINK" at bounding box center [736, 84] width 387 height 42
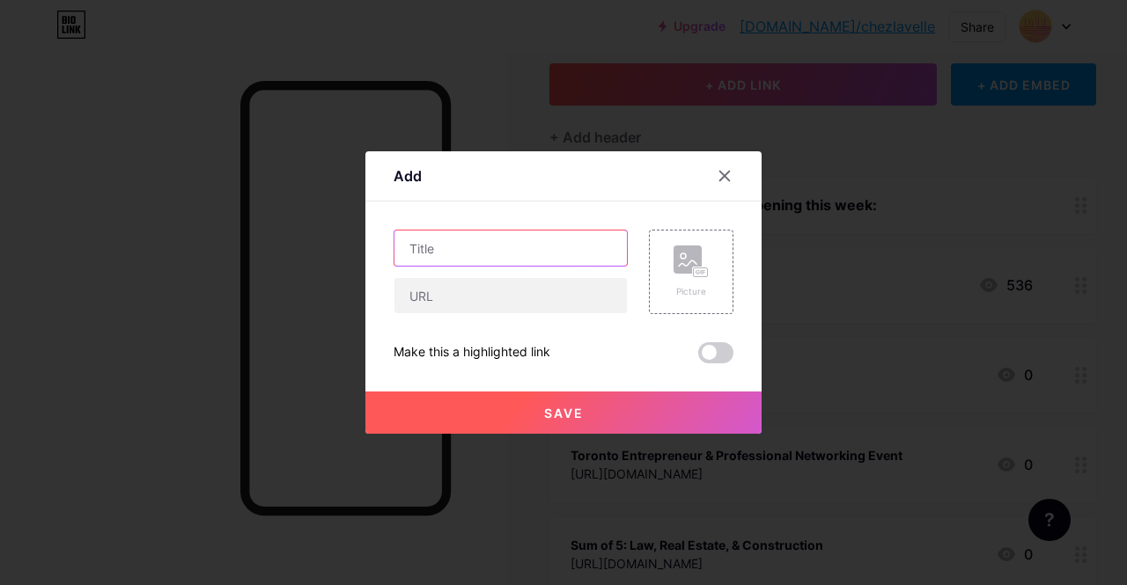
click at [438, 238] on input "text" at bounding box center [510, 248] width 232 height 35
paste input "Bammy | Goodbye Summer"
type input "Bammy | Goodbye Summer"
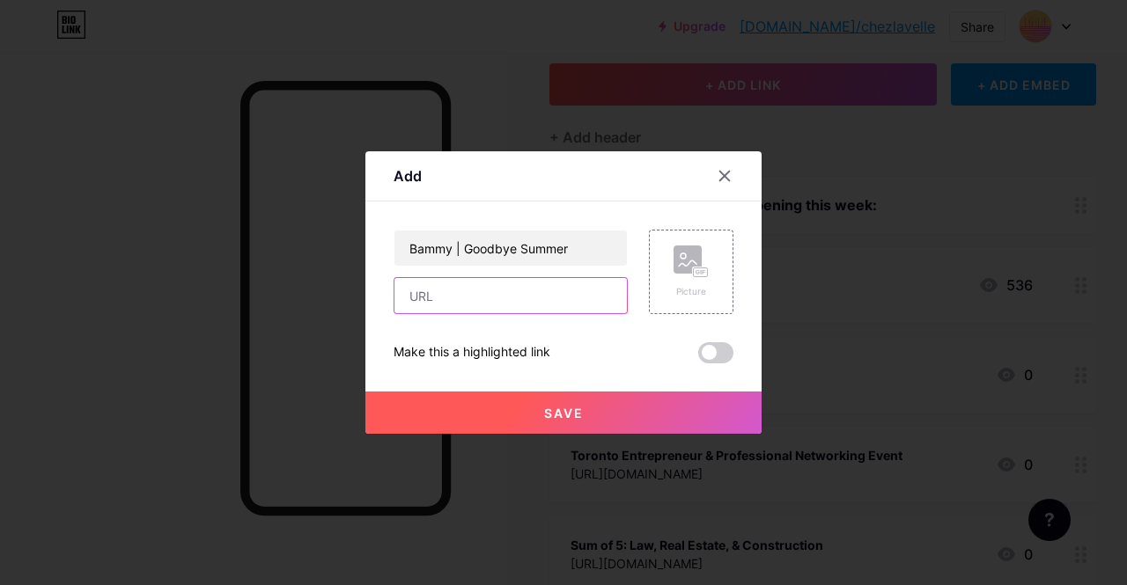
click at [479, 302] on input "text" at bounding box center [510, 295] width 232 height 35
paste input "[URL][DOMAIN_NAME]"
type input "[URL][DOMAIN_NAME]"
click at [601, 397] on button "Save" at bounding box center [563, 413] width 396 height 42
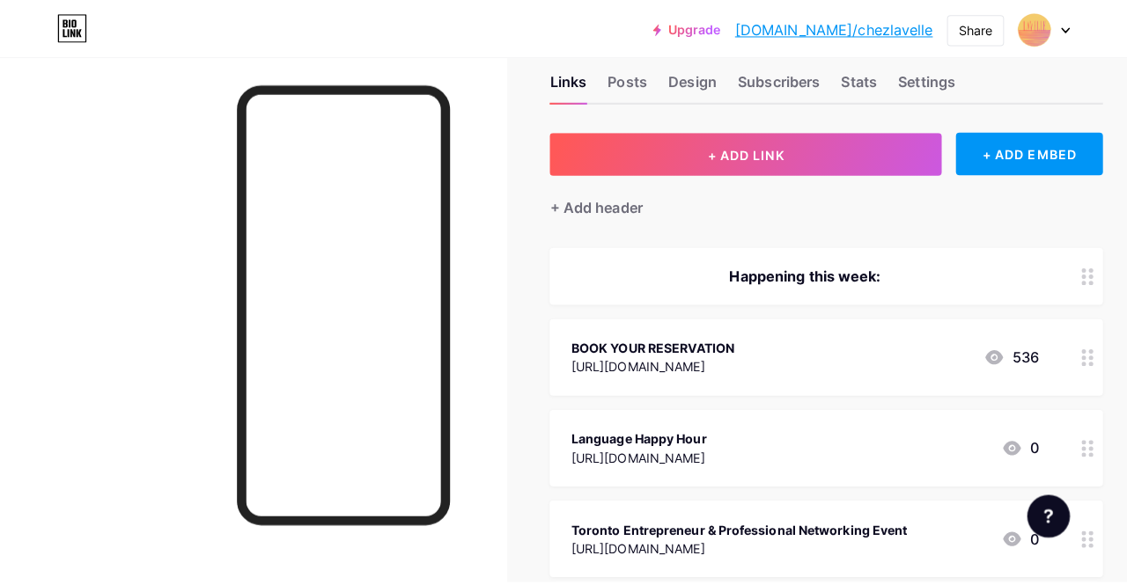
scroll to position [0, 0]
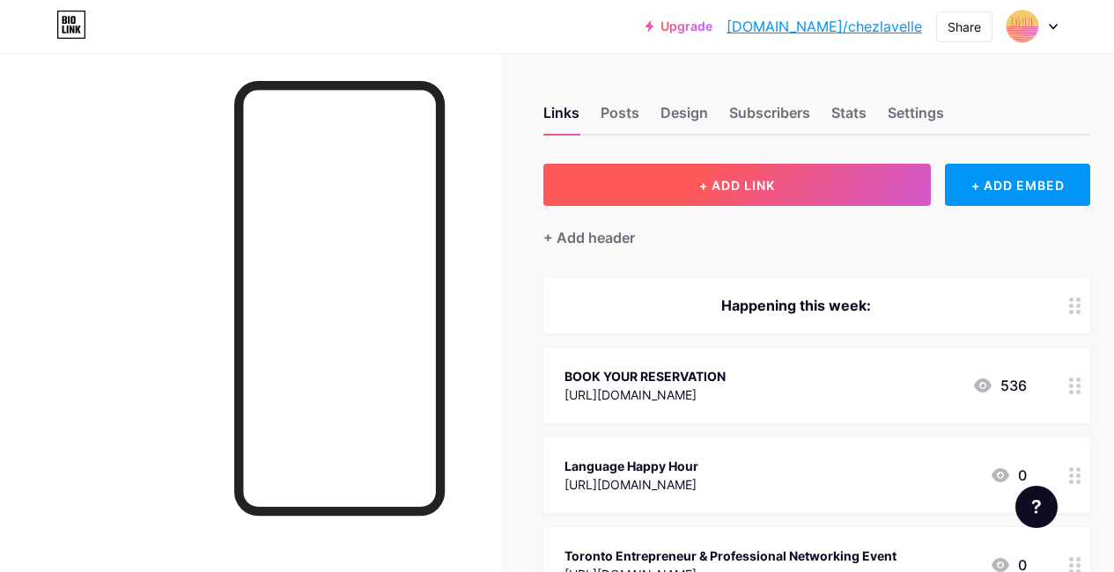
click at [693, 195] on button "+ ADD LINK" at bounding box center [736, 185] width 387 height 42
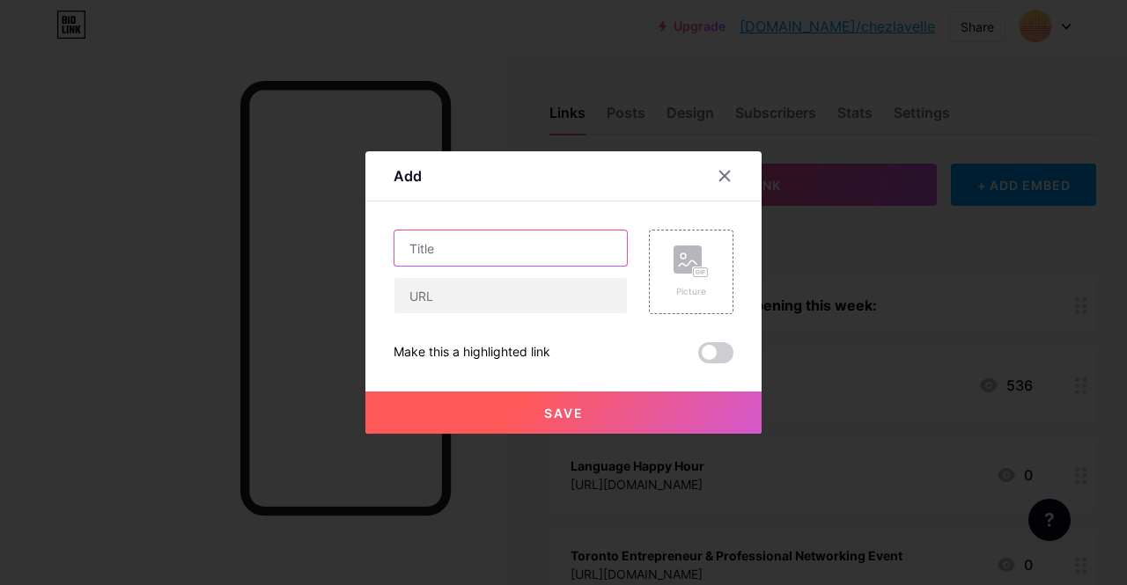
click at [482, 265] on input "text" at bounding box center [510, 248] width 232 height 35
paste input "Elevate Fitness | HIIT with [PERSON_NAME] & Yoga with [PERSON_NAME]"
type input "Elevate Fitness | HIIT with [PERSON_NAME] & Yoga with [PERSON_NAME]"
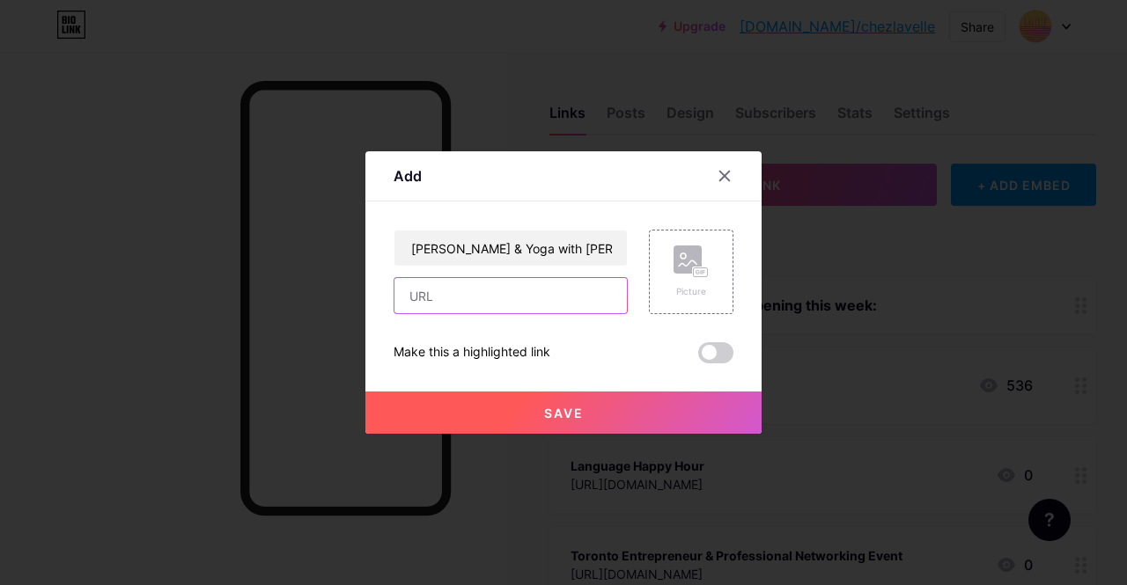
click at [481, 289] on input "text" at bounding box center [510, 295] width 232 height 35
paste input "[URL][DOMAIN_NAME]"
type input "[URL][DOMAIN_NAME]"
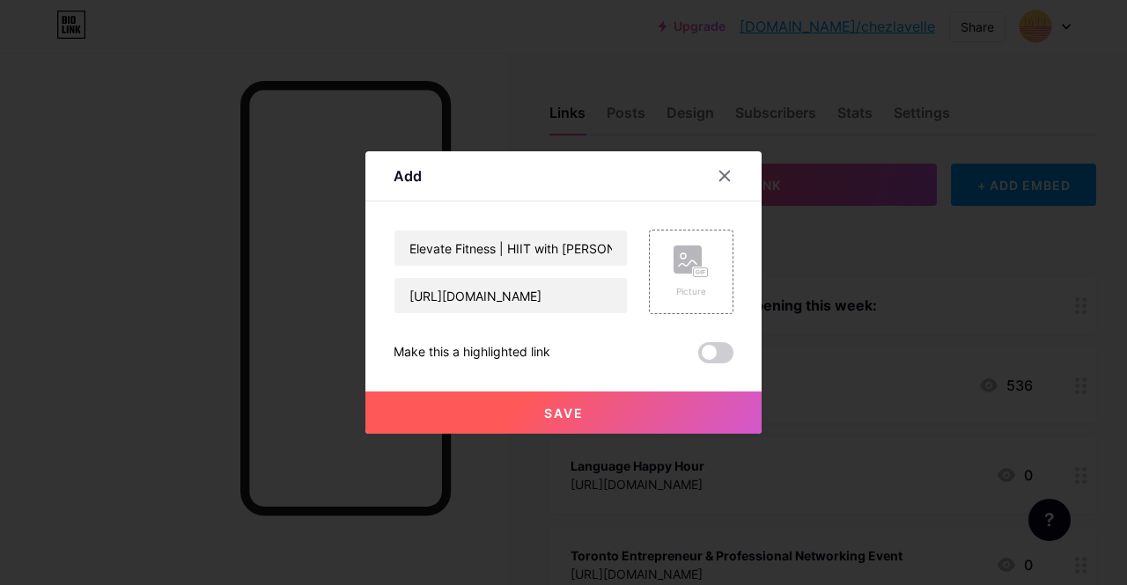
click at [571, 409] on span "Save" at bounding box center [564, 413] width 40 height 15
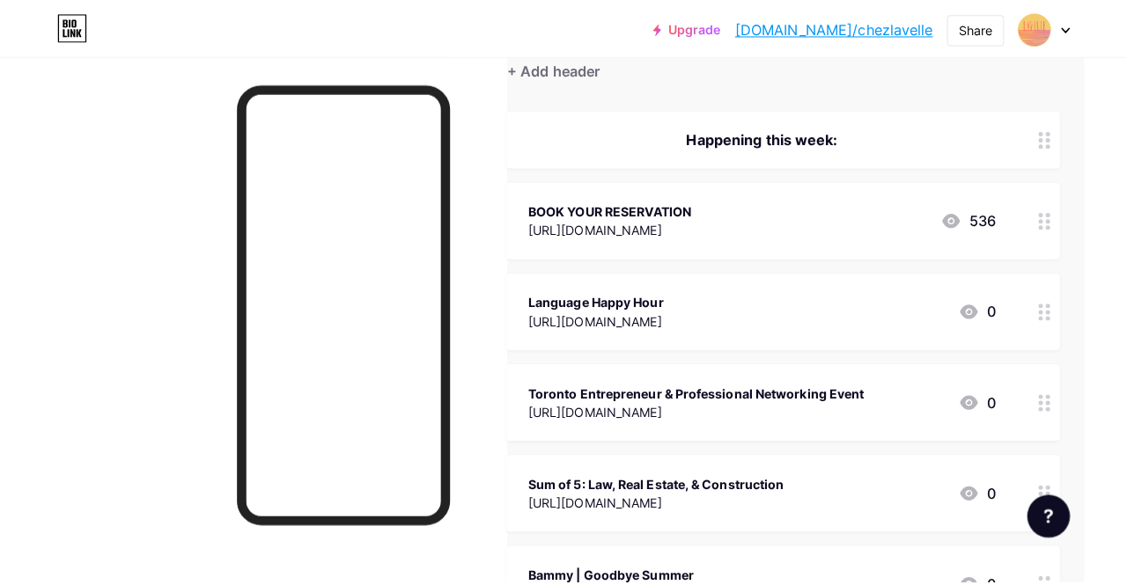
scroll to position [0, 0]
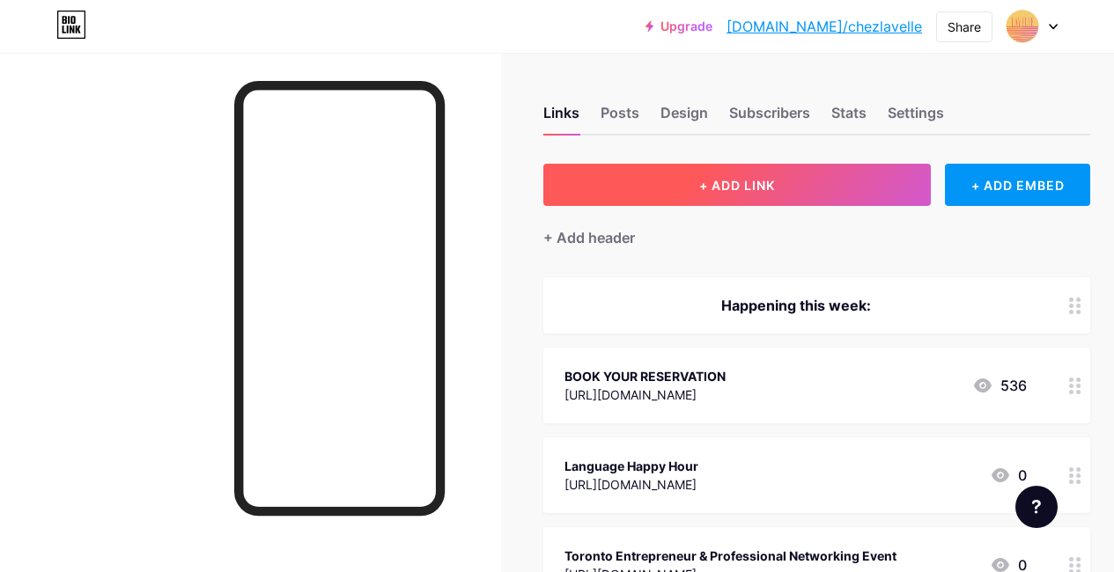
click at [652, 184] on button "+ ADD LINK" at bounding box center [736, 185] width 387 height 42
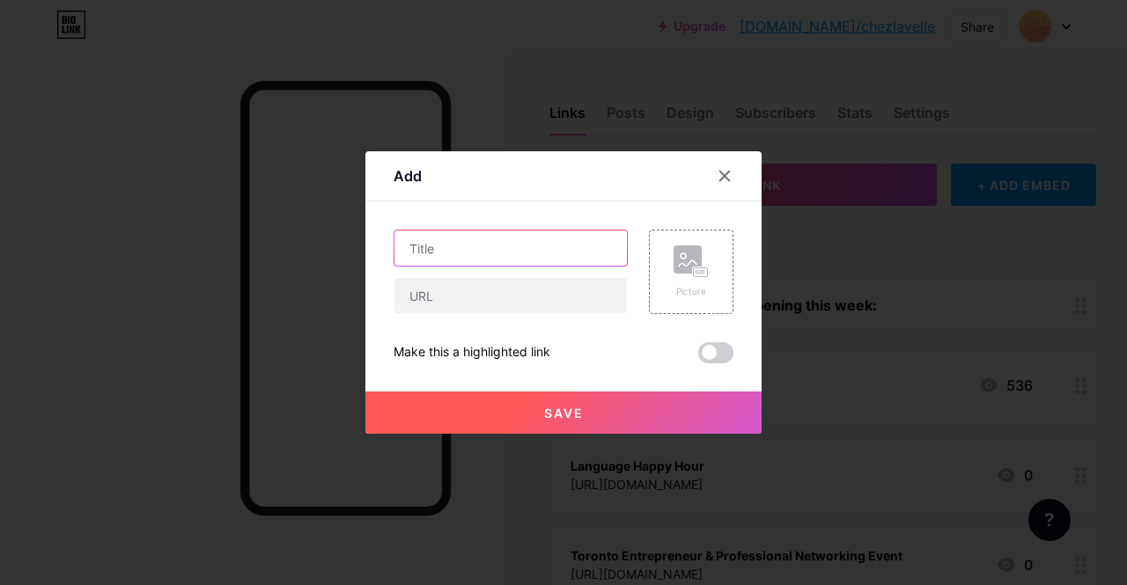
click at [476, 256] on input "text" at bounding box center [510, 248] width 232 height 35
paste input "Afrobeats Day Party by Big Stage Global"
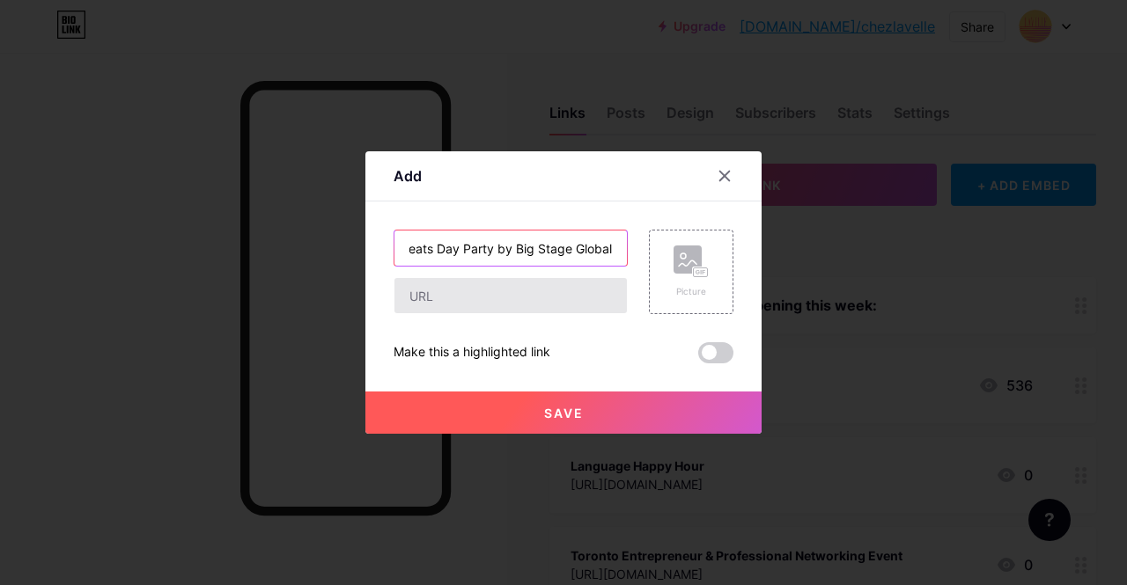
type input "Afrobeats Day Party by Big Stage Global"
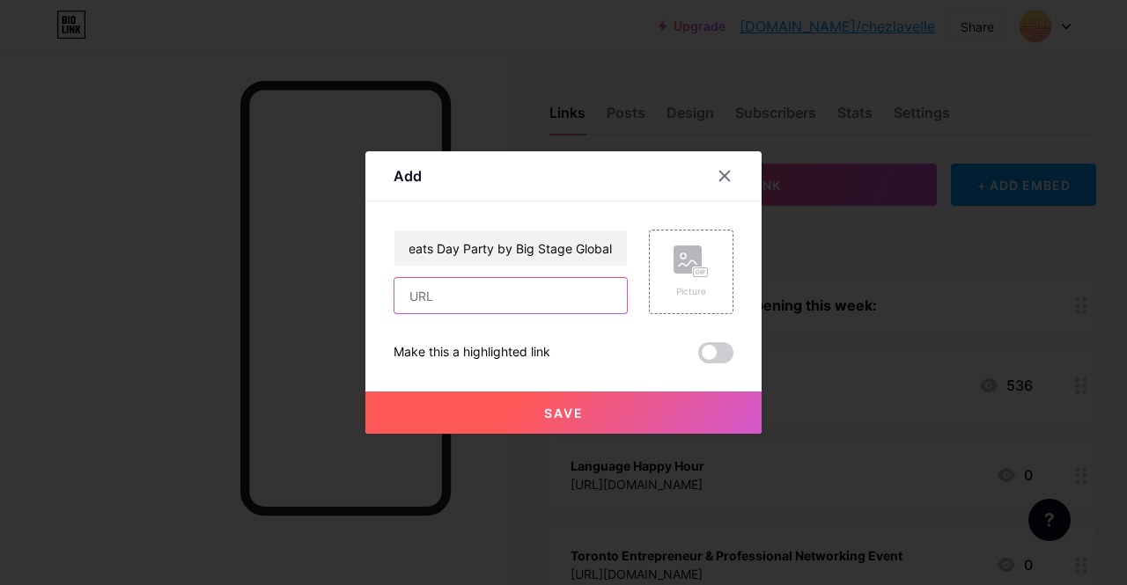
click at [483, 285] on input "text" at bounding box center [510, 295] width 232 height 35
paste input "[URL][DOMAIN_NAME]"
type input "[URL][DOMAIN_NAME]"
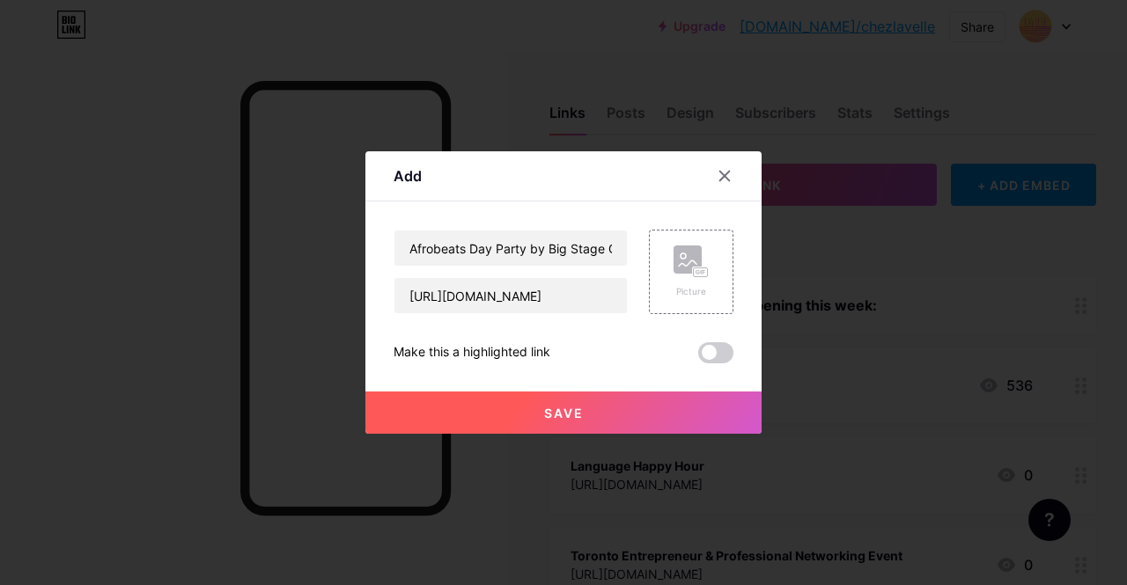
click at [616, 416] on button "Save" at bounding box center [563, 413] width 396 height 42
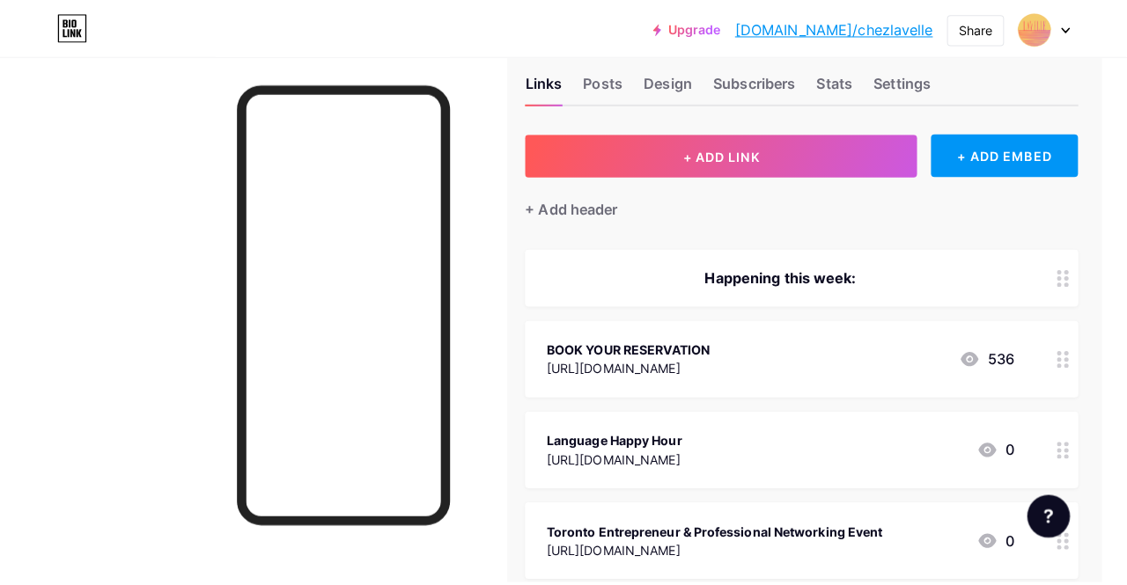
scroll to position [33, 25]
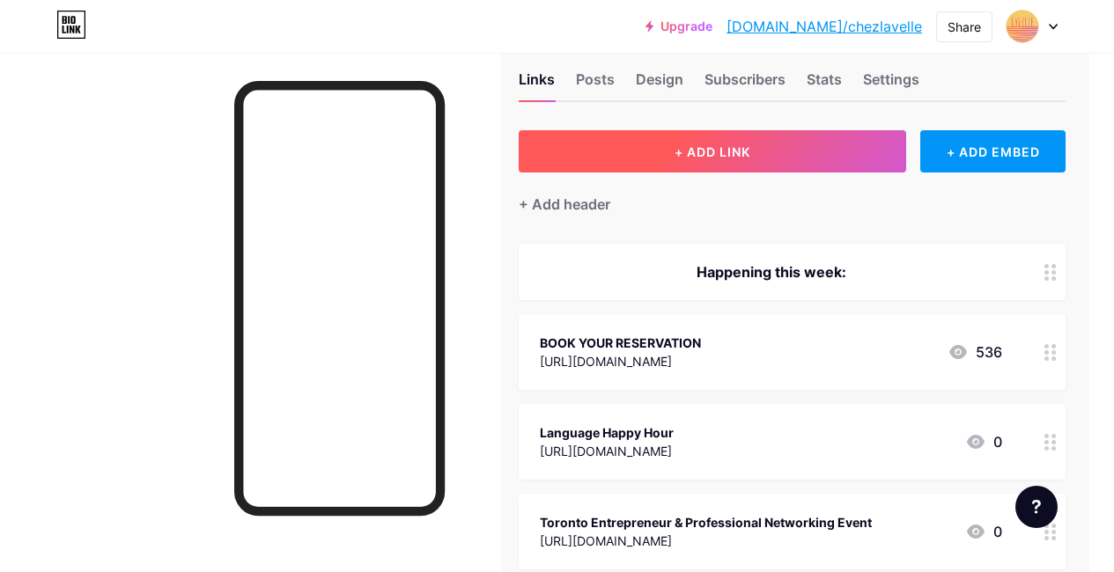
click at [695, 137] on button "+ ADD LINK" at bounding box center [712, 151] width 387 height 42
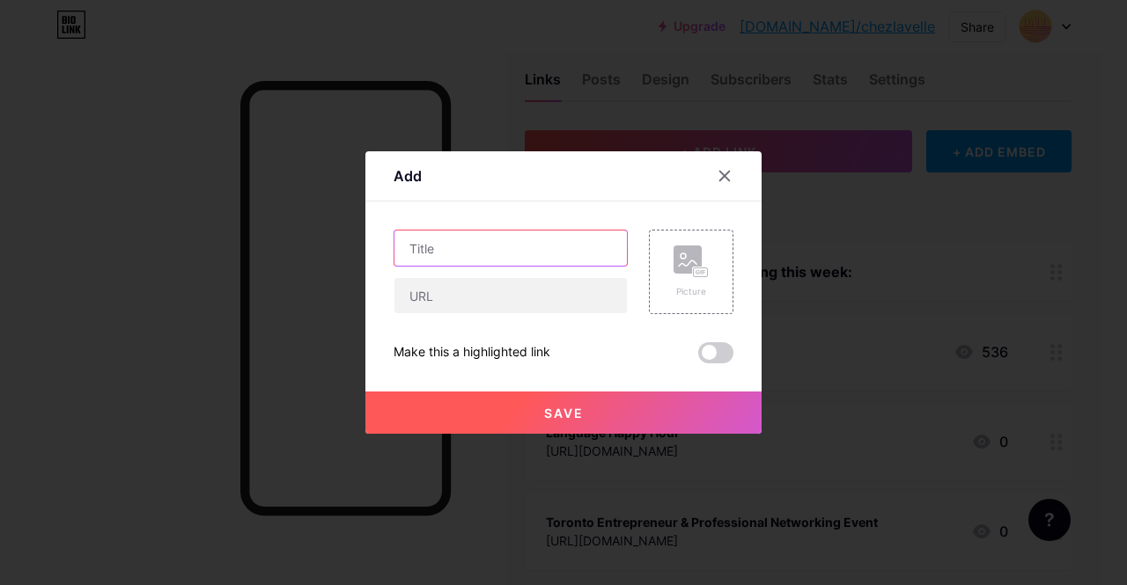
click at [449, 257] on input "text" at bounding box center [510, 248] width 232 height 35
paste input "Somebody + Anybody | The Finale"
type input "Somebody + Anybody | The Finale"
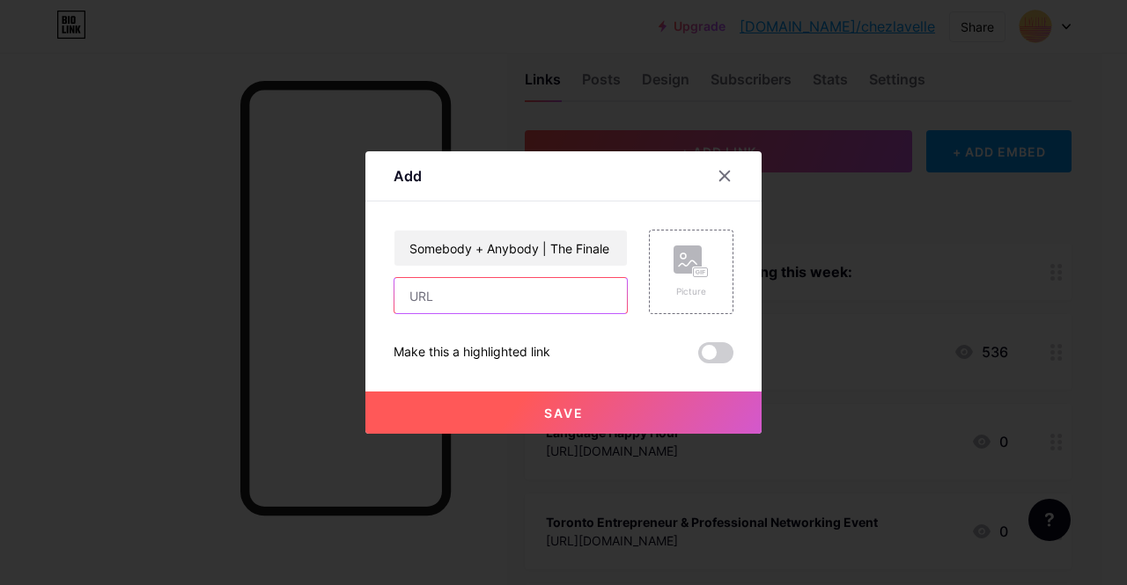
click at [465, 296] on input "text" at bounding box center [510, 295] width 232 height 35
paste input "[URL][DOMAIN_NAME][PERSON_NAME]"
type input "[URL][DOMAIN_NAME][PERSON_NAME]"
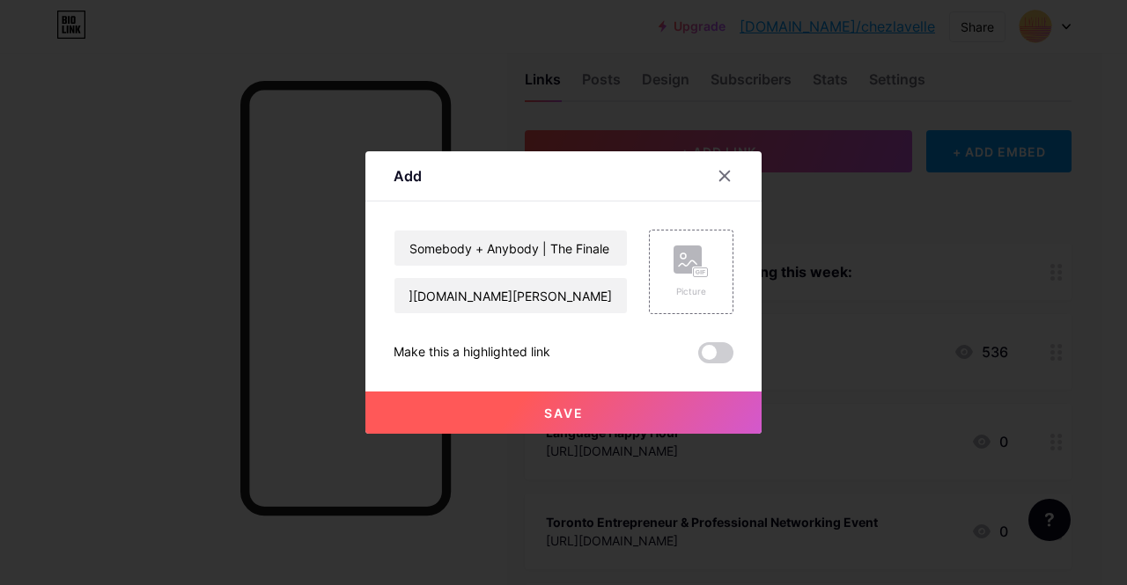
click at [625, 419] on button "Save" at bounding box center [563, 413] width 396 height 42
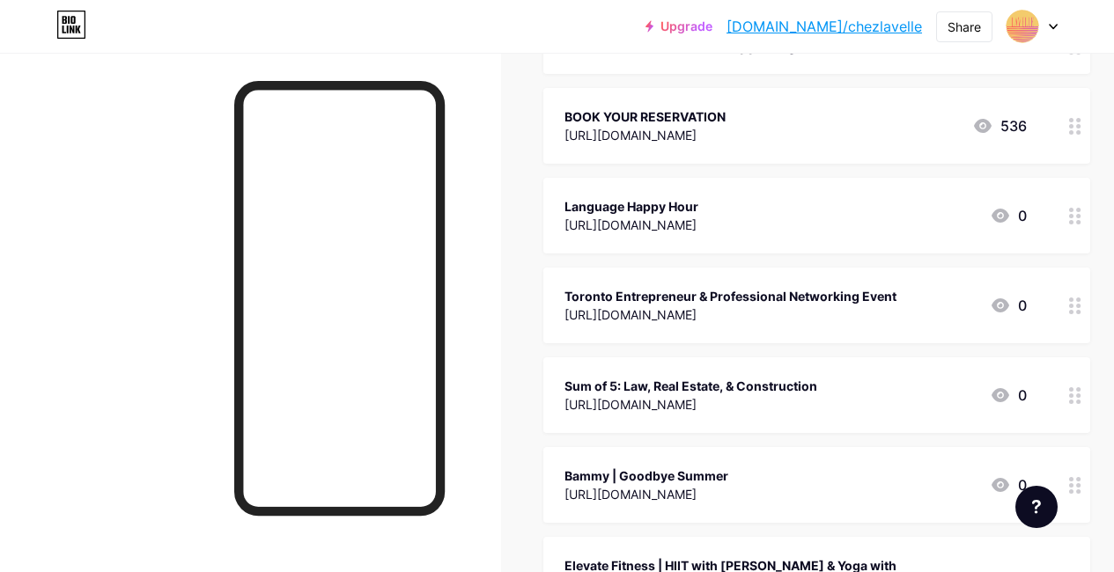
scroll to position [0, 0]
